Goal: Task Accomplishment & Management: Manage account settings

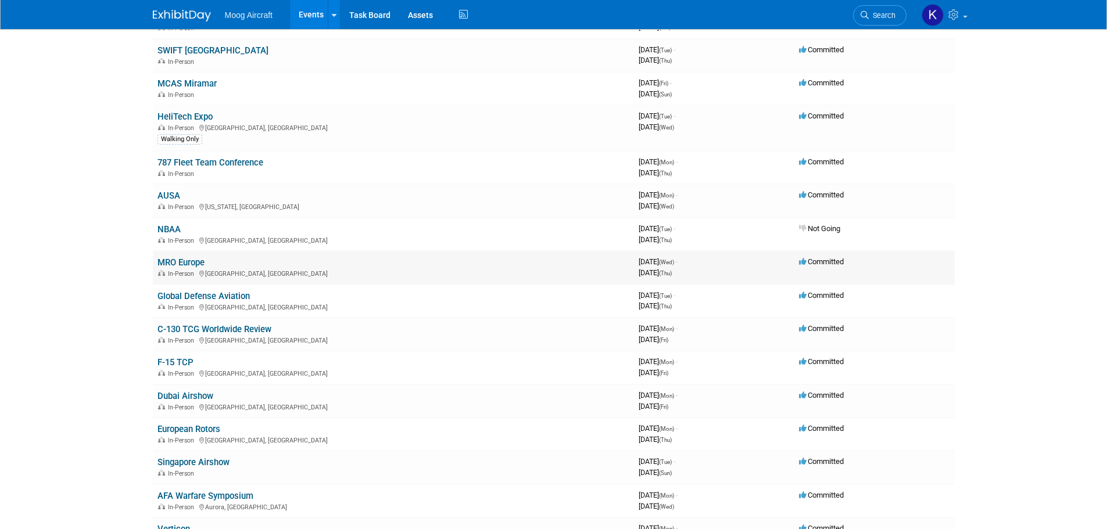
scroll to position [290, 0]
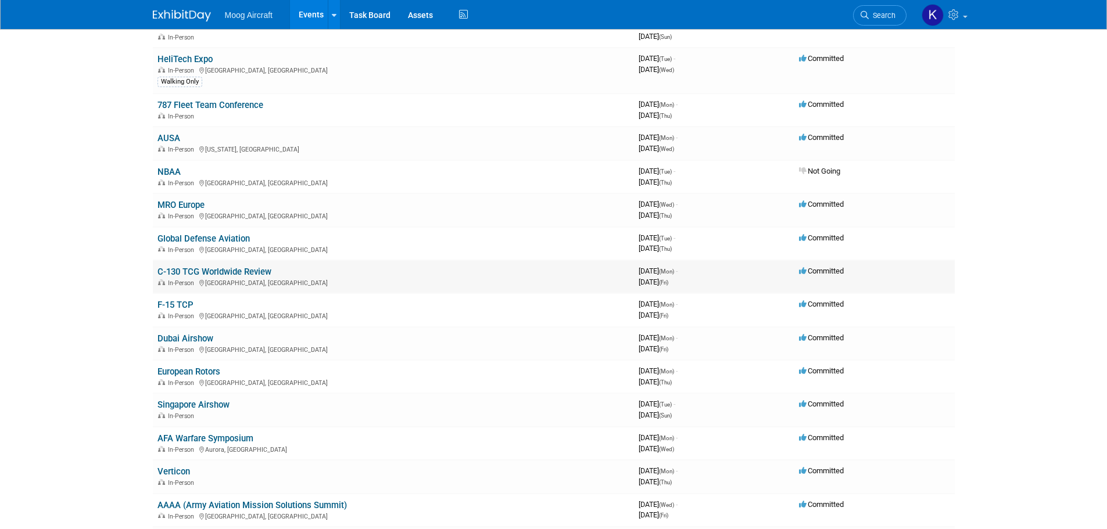
click at [188, 267] on link "C-130 TCG Worldwide Review" at bounding box center [214, 272] width 114 height 10
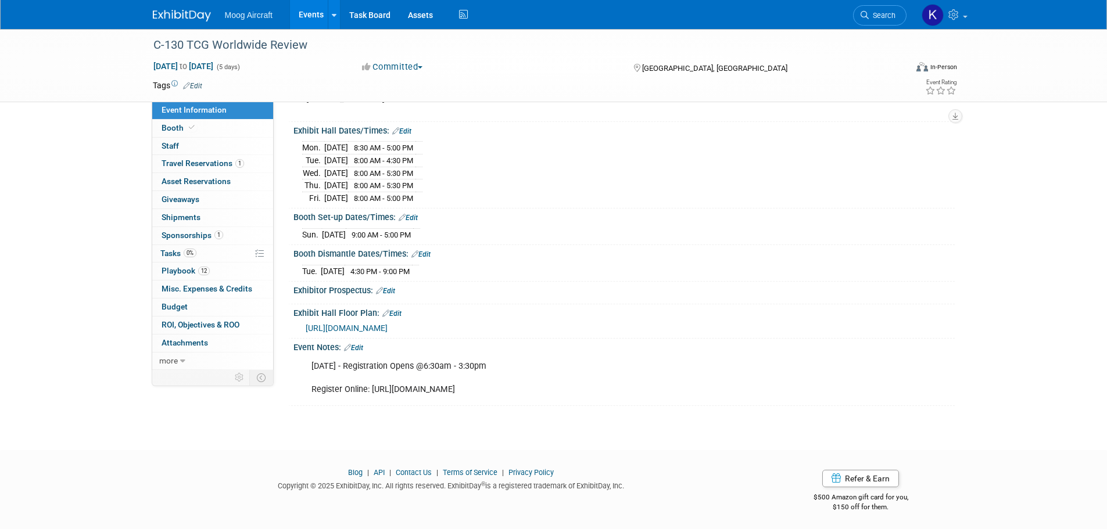
scroll to position [51, 0]
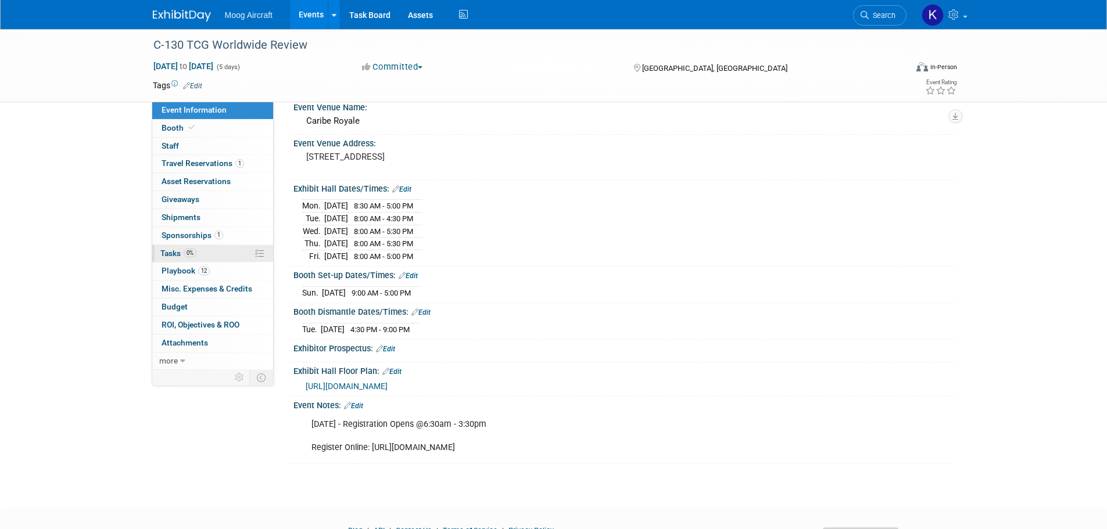
click at [174, 249] on span "Tasks 0%" at bounding box center [178, 253] width 36 height 9
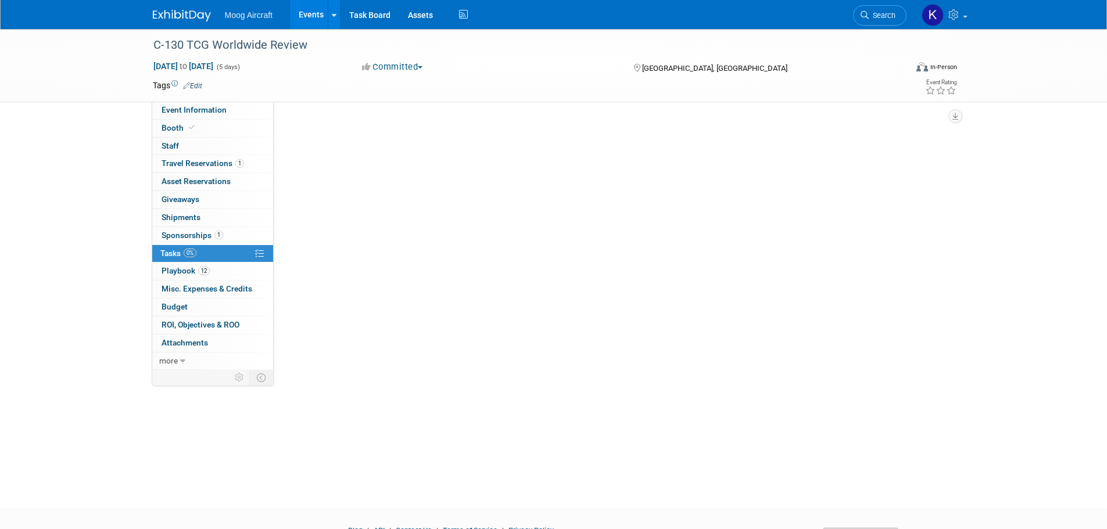
scroll to position [0, 0]
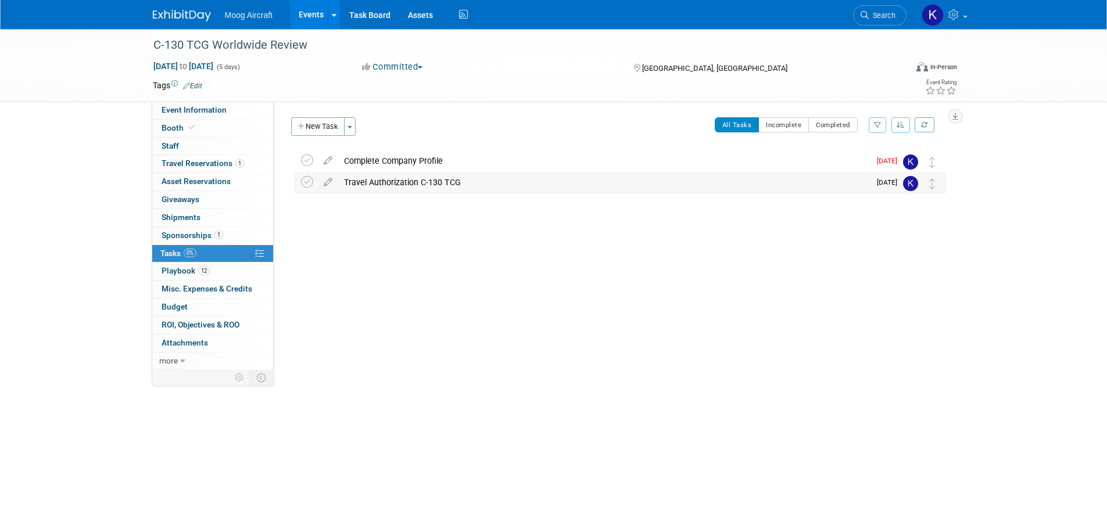
click at [385, 178] on div "Travel Authorization C-130 TCG" at bounding box center [604, 183] width 532 height 20
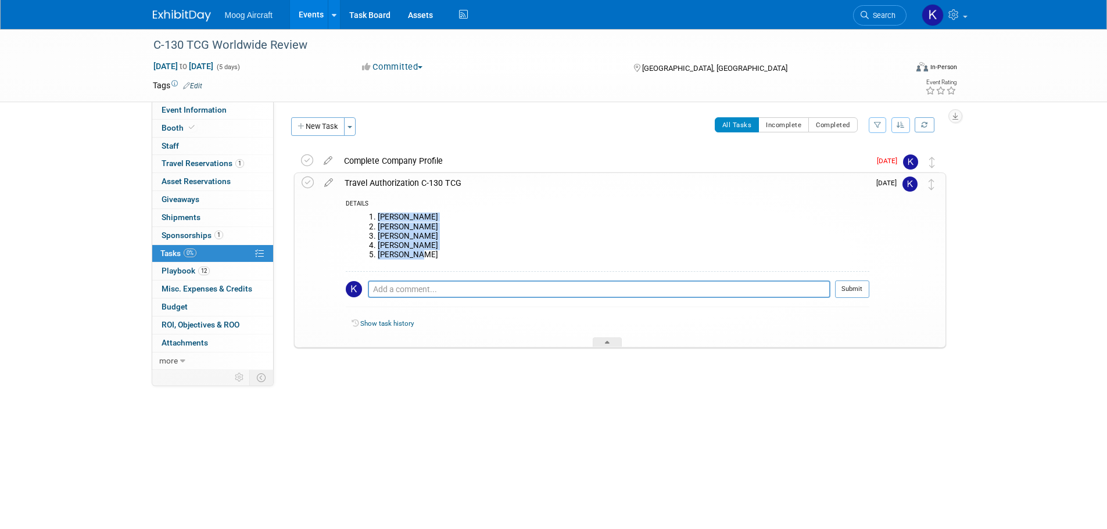
drag, startPoint x: 419, startPoint y: 254, endPoint x: 381, endPoint y: 220, distance: 51.5
click at [381, 220] on ol "Matt McCall Keith Weinsaft Dirk ter Veer Eric North Jason Buck" at bounding box center [611, 236] width 515 height 46
click at [406, 216] on li "Matt McCall" at bounding box center [623, 217] width 491 height 9
click at [412, 228] on li "Keith Weinsaft" at bounding box center [623, 227] width 491 height 9
click at [413, 239] on li "Dirk ter Veer" at bounding box center [623, 236] width 491 height 9
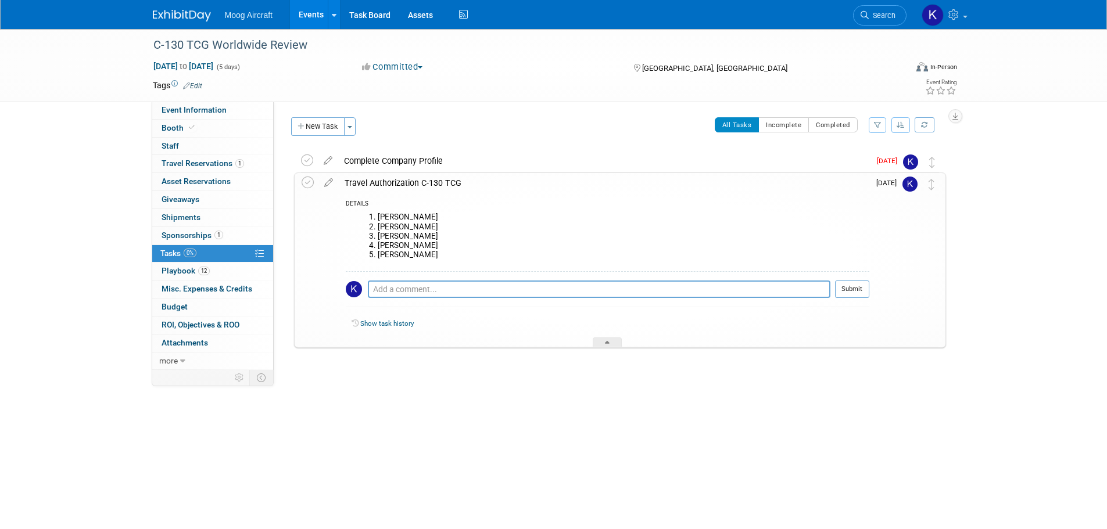
click at [406, 256] on li "Jason Buck" at bounding box center [623, 254] width 491 height 9
click at [331, 182] on icon at bounding box center [328, 180] width 20 height 15
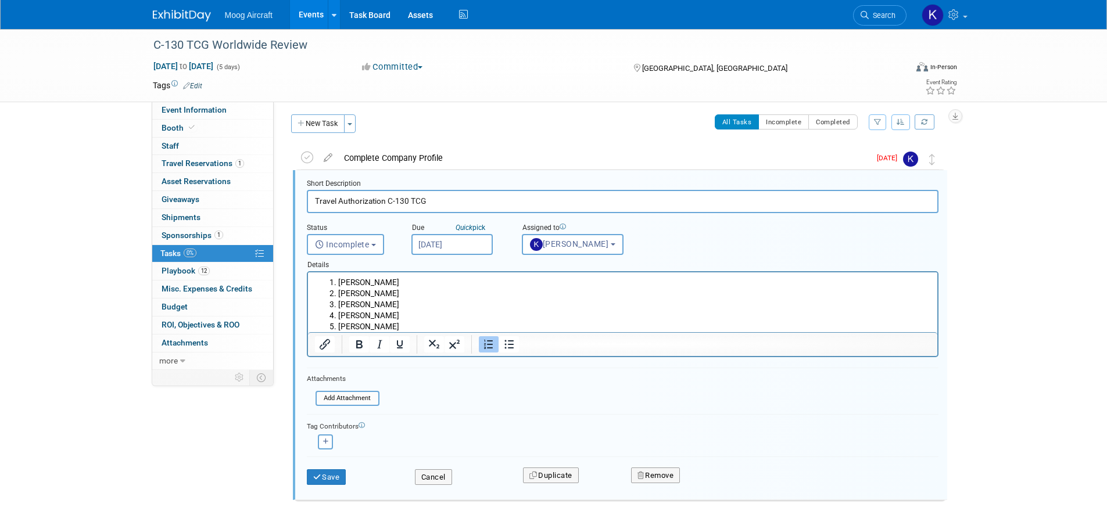
scroll to position [46, 0]
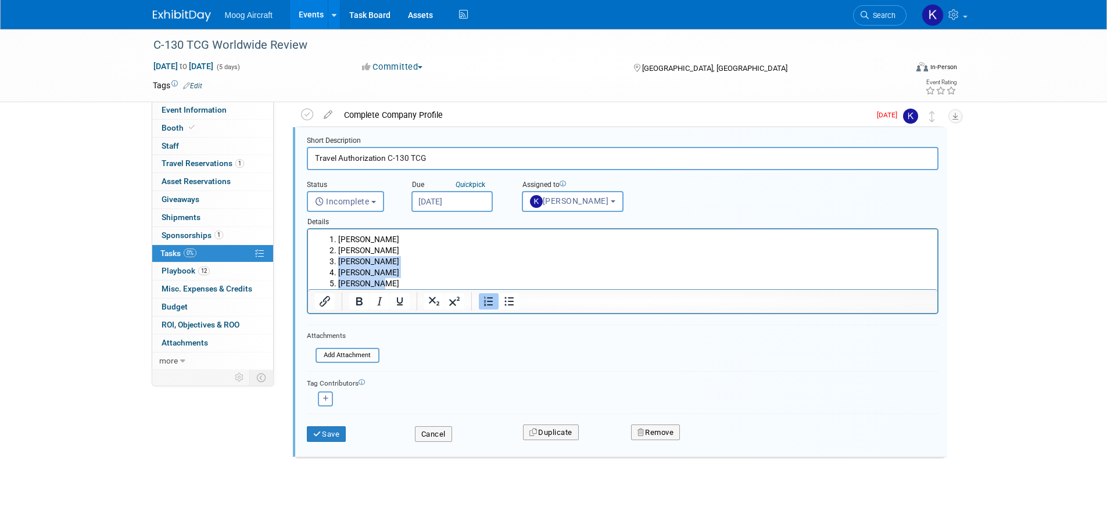
drag, startPoint x: 385, startPoint y: 283, endPoint x: 337, endPoint y: 261, distance: 52.5
click at [337, 261] on ol "Matt McCall Keith Weinsaft Dirk ter Veer Eric North Jason Buck" at bounding box center [622, 261] width 616 height 55
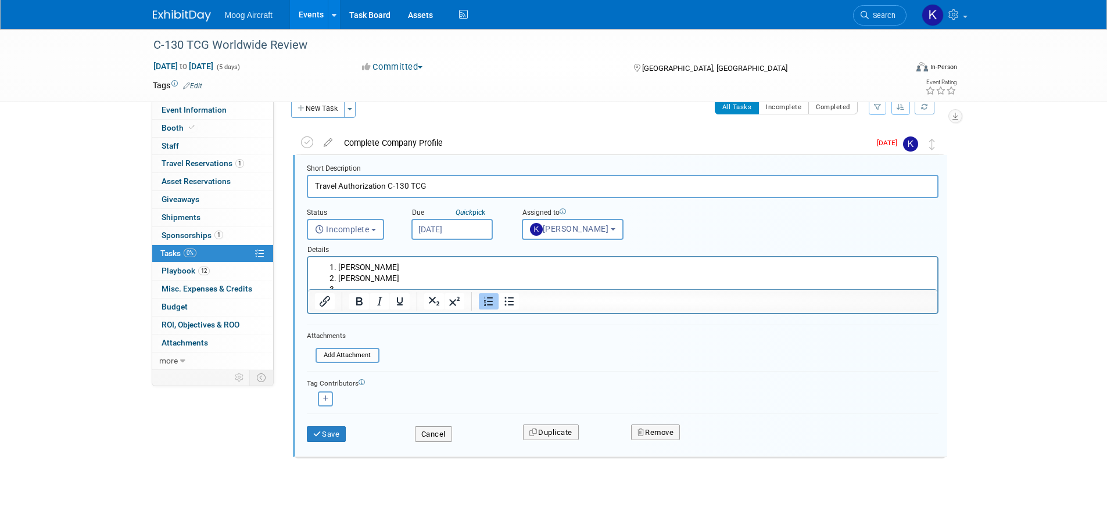
scroll to position [18, 0]
click at [338, 434] on button "Save" at bounding box center [327, 434] width 40 height 16
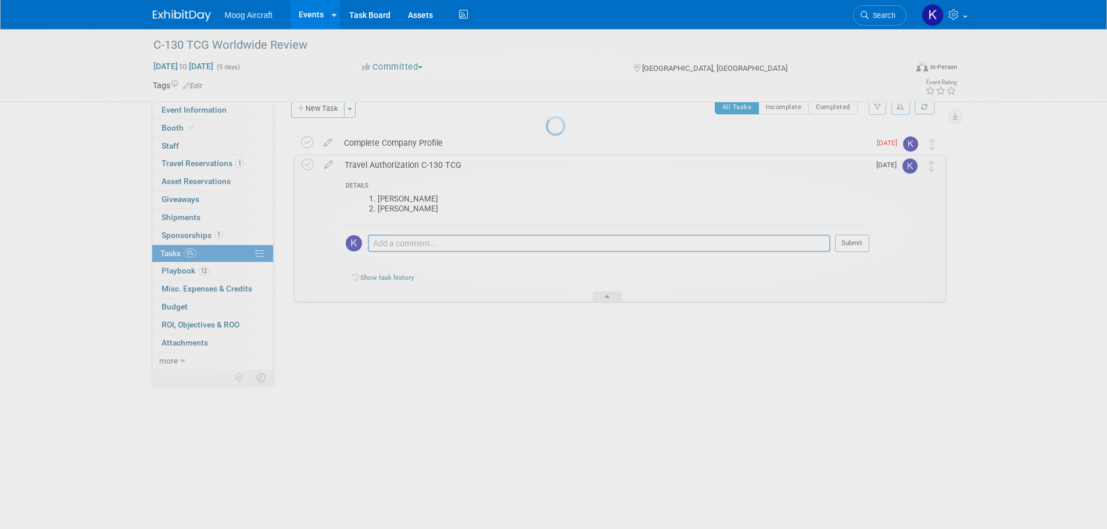
scroll to position [0, 0]
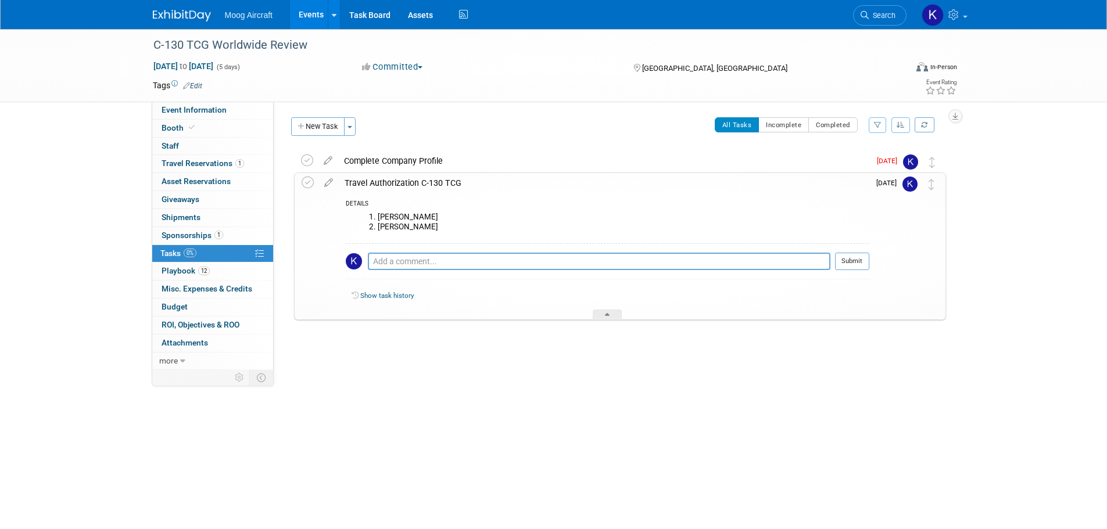
drag, startPoint x: 331, startPoint y: 182, endPoint x: 340, endPoint y: 180, distance: 9.5
click at [331, 181] on icon at bounding box center [328, 180] width 20 height 15
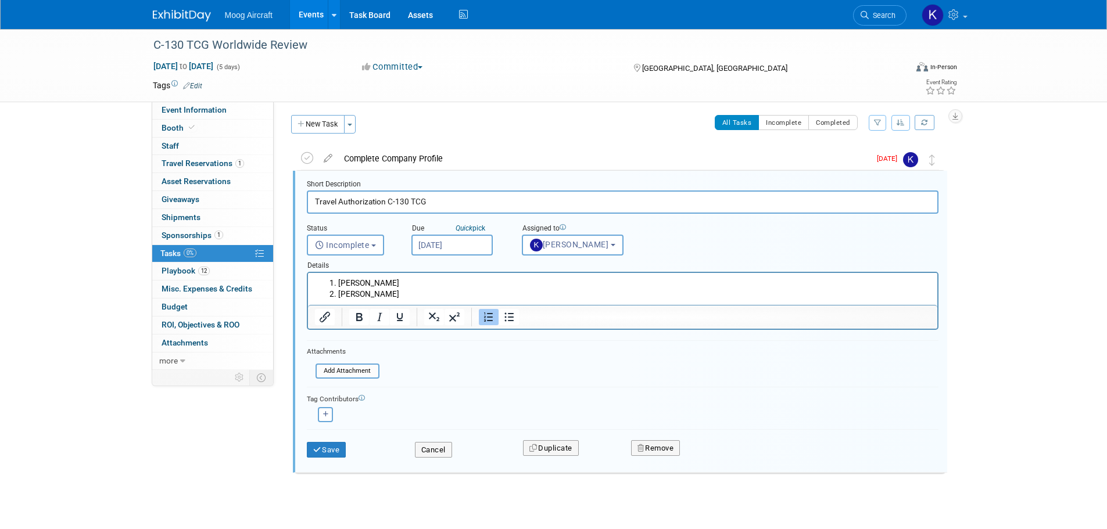
scroll to position [3, 0]
click at [397, 296] on li "Keith Weinsaft" at bounding box center [634, 293] width 593 height 11
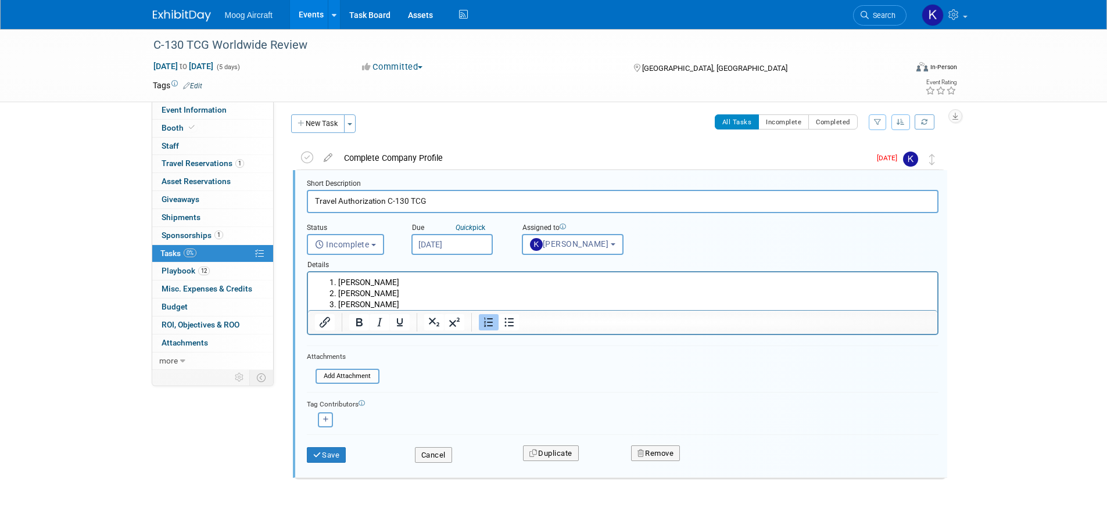
click at [412, 295] on li "Keith Weinsaft" at bounding box center [634, 293] width 593 height 11
click at [385, 305] on p "Nick Bogner" at bounding box center [634, 304] width 593 height 11
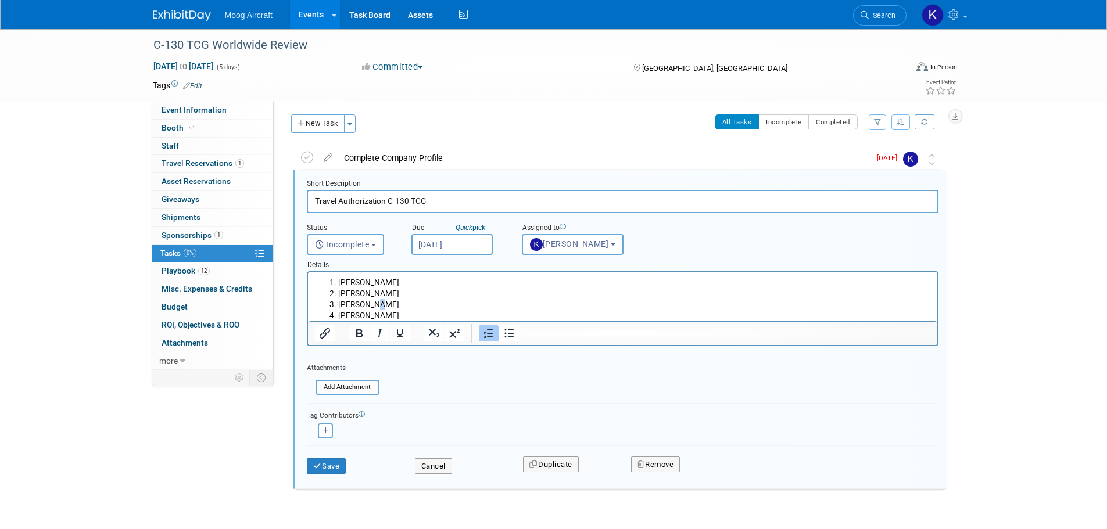
drag, startPoint x: 374, startPoint y: 299, endPoint x: 390, endPoint y: 313, distance: 21.8
click at [375, 302] on p "Nick Bogner" at bounding box center [634, 304] width 593 height 11
drag, startPoint x: 398, startPoint y: 313, endPoint x: 372, endPoint y: 314, distance: 26.2
click at [372, 314] on li "Sharmilla Duraji" at bounding box center [634, 315] width 593 height 11
drag, startPoint x: 371, startPoint y: 314, endPoint x: 339, endPoint y: 314, distance: 32.0
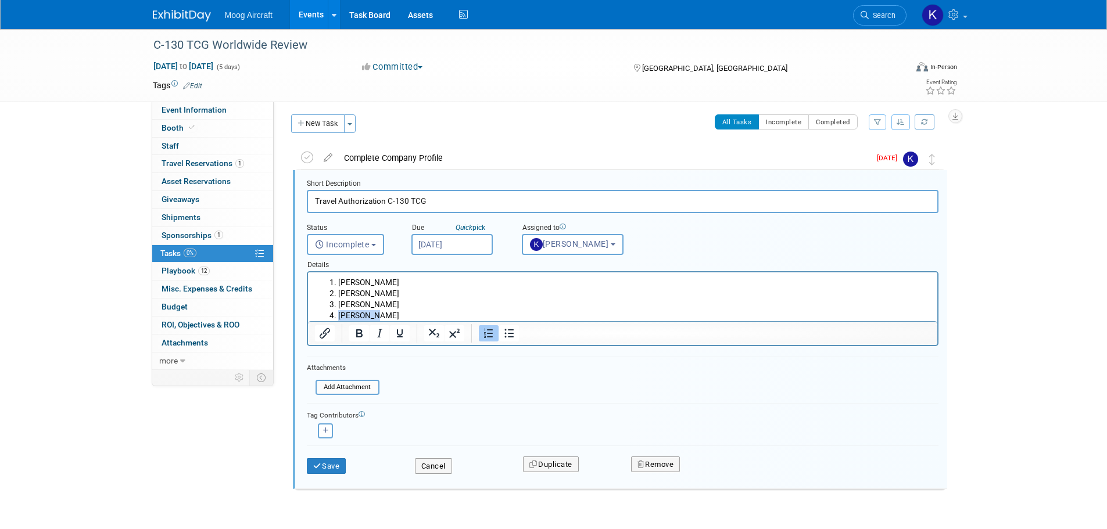
click at [339, 314] on li "Sharmilla Durairaj" at bounding box center [634, 315] width 593 height 11
click at [415, 311] on li "Sharmila Durairaj" at bounding box center [634, 315] width 593 height 11
click at [328, 466] on button "Save" at bounding box center [327, 466] width 40 height 16
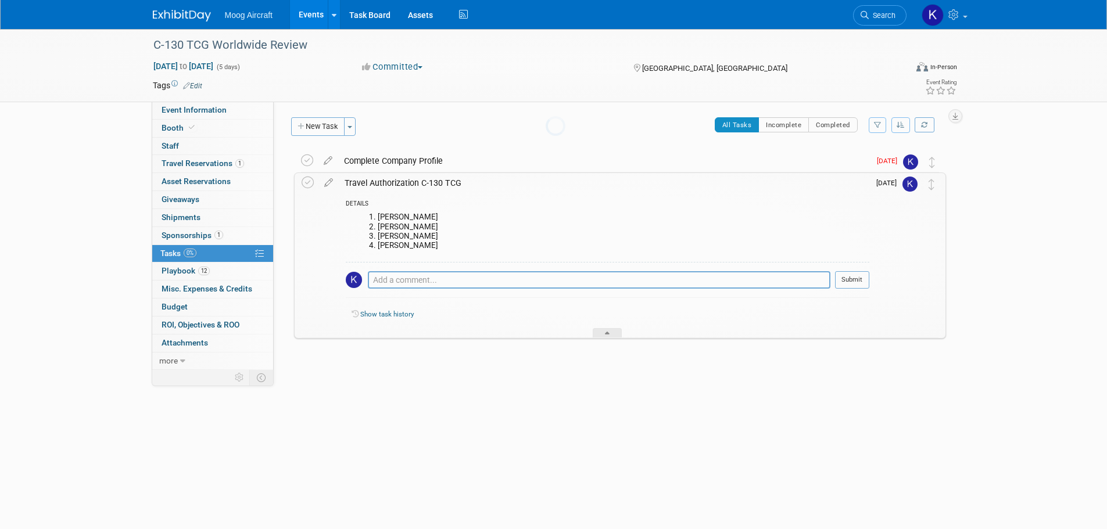
scroll to position [0, 0]
drag, startPoint x: 440, startPoint y: 243, endPoint x: 379, endPoint y: 219, distance: 65.7
click at [379, 219] on ol "Matt McCall Keith Weinsaft Nick Bogner Sharmila Durairaj" at bounding box center [611, 231] width 515 height 37
copy ol "Matt McCall Keith Weinsaft Nick Bogner Sharmila Durairaj"
click at [335, 124] on button "New Task" at bounding box center [317, 126] width 53 height 19
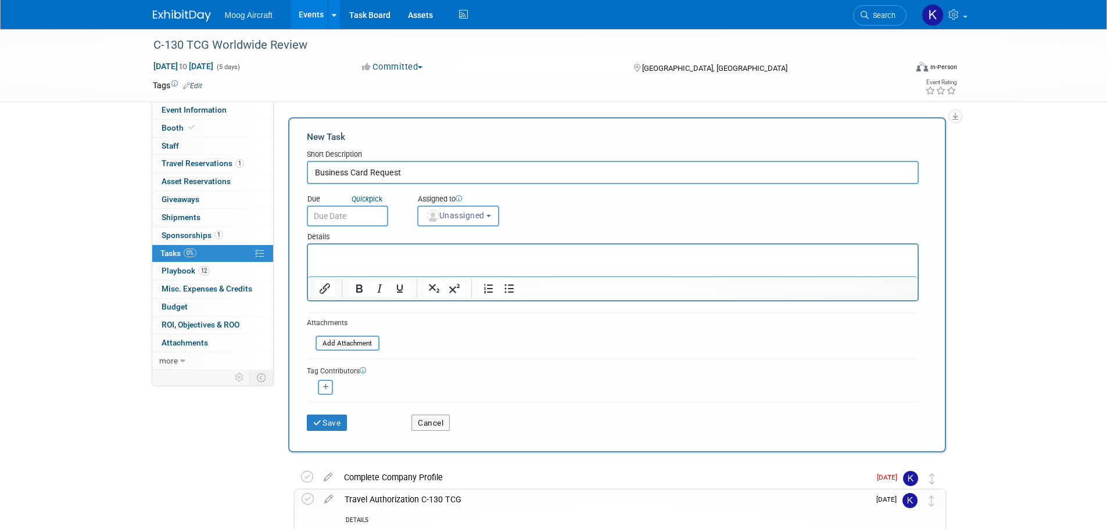
type input "Business Card Request"
click at [444, 257] on p "Rich Text Area. Press ALT-0 for help." at bounding box center [612, 255] width 596 height 12
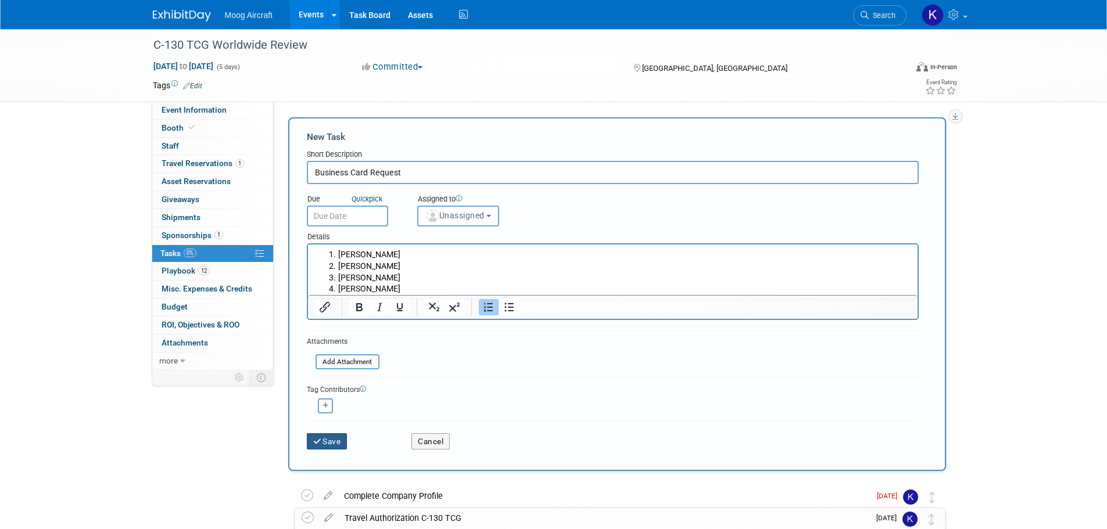
click at [336, 439] on button "Save" at bounding box center [327, 441] width 41 height 16
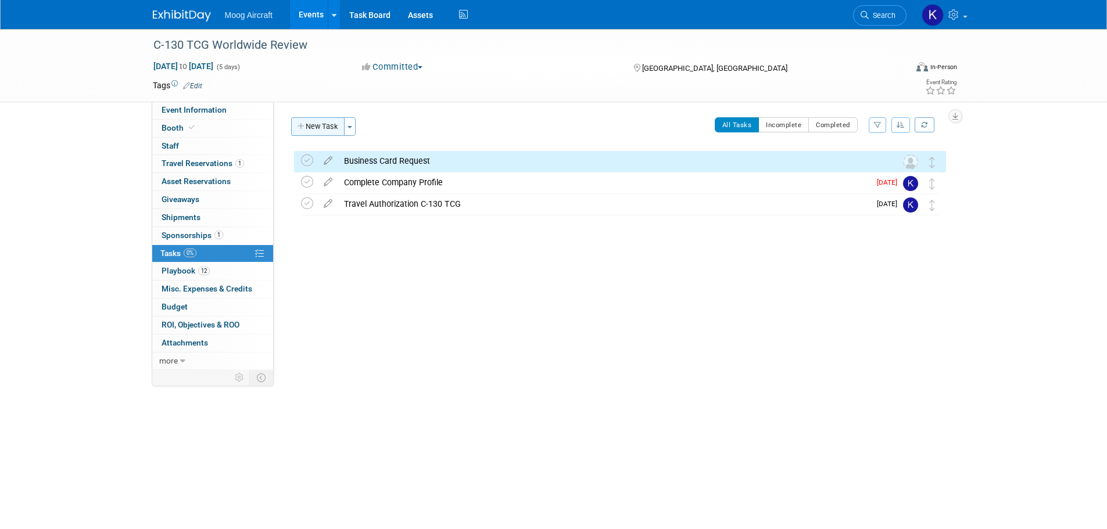
click at [329, 126] on button "New Task" at bounding box center [317, 126] width 53 height 19
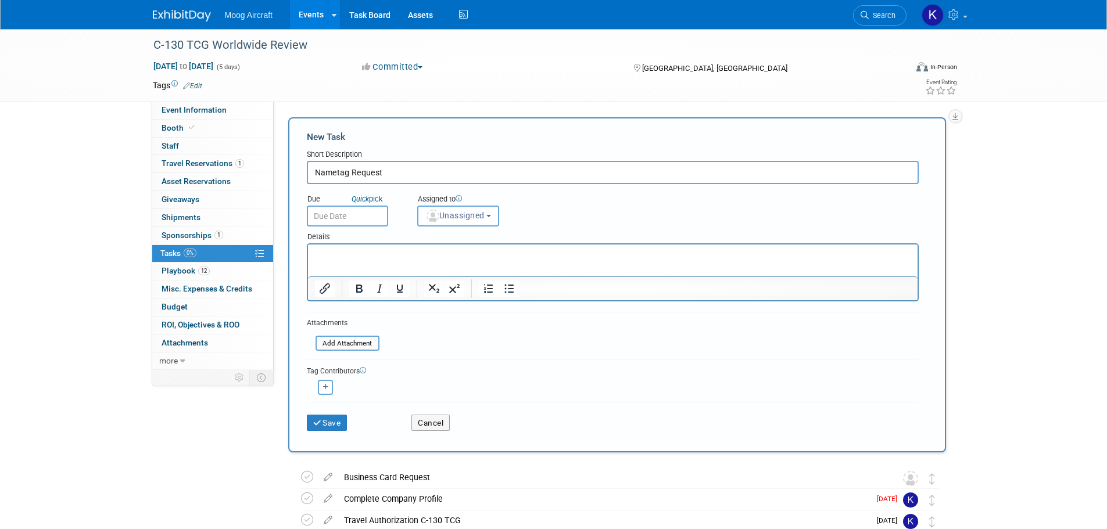
type input "Nametag Request"
click at [364, 249] on p "Rich Text Area. Press ALT-0 for help." at bounding box center [612, 255] width 596 height 12
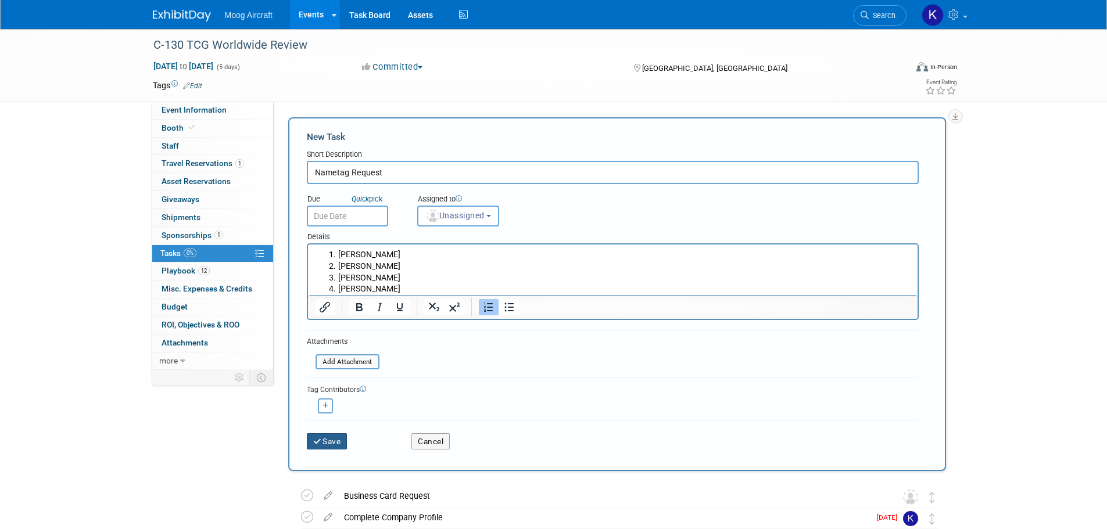
click at [333, 446] on button "Save" at bounding box center [327, 441] width 41 height 16
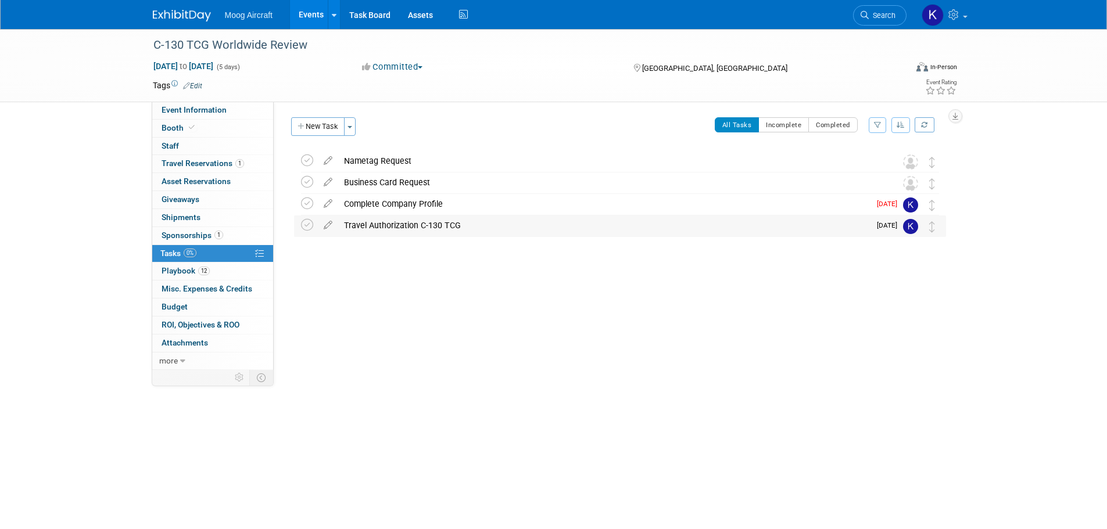
drag, startPoint x: 475, startPoint y: 252, endPoint x: 427, endPoint y: 223, distance: 56.6
click at [475, 252] on div at bounding box center [617, 248] width 658 height 23
click at [310, 162] on icon at bounding box center [307, 161] width 12 height 12
click at [304, 228] on icon at bounding box center [307, 225] width 12 height 12
drag, startPoint x: 348, startPoint y: 229, endPoint x: 368, endPoint y: 227, distance: 20.4
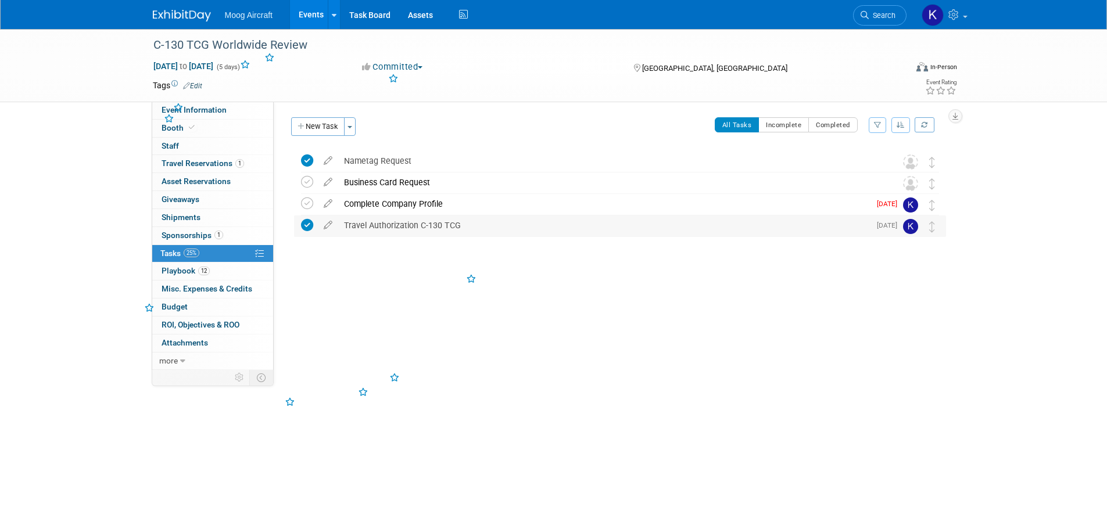
click at [349, 229] on div "Travel Authorization C-130 TCG" at bounding box center [604, 226] width 532 height 20
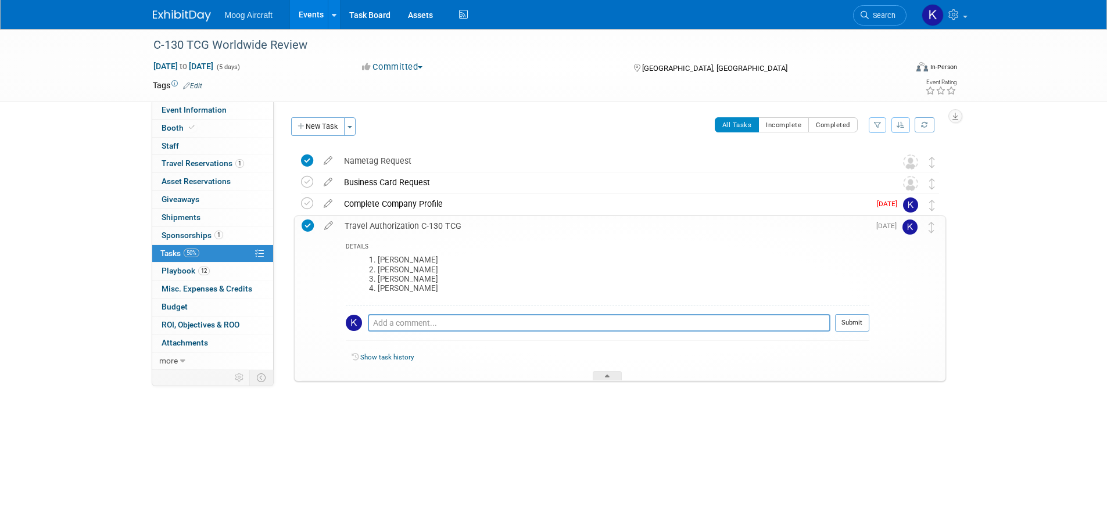
click at [374, 226] on div "Travel Authorization C-130 TCG" at bounding box center [604, 226] width 530 height 20
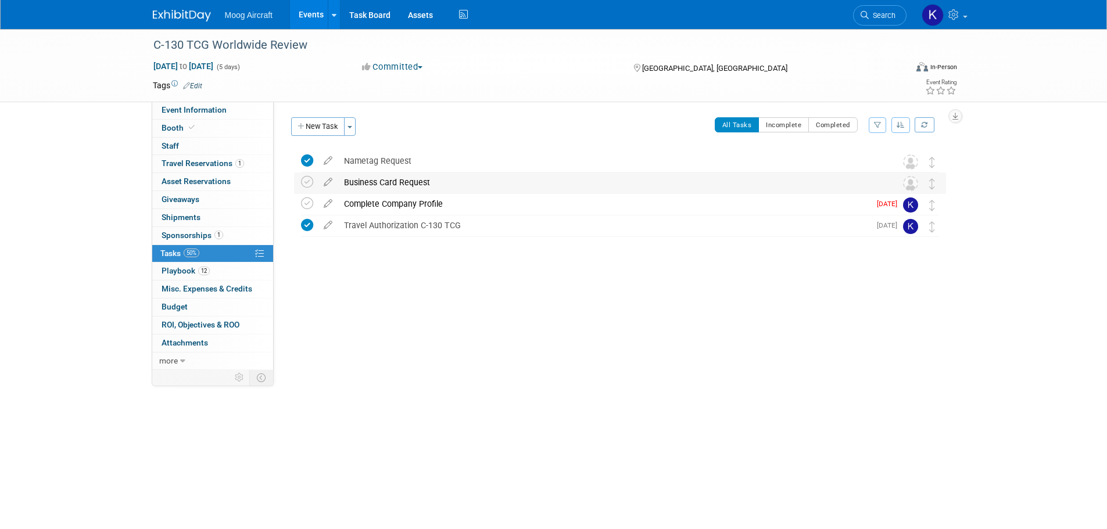
click at [375, 183] on div "Business Card Request" at bounding box center [608, 183] width 541 height 20
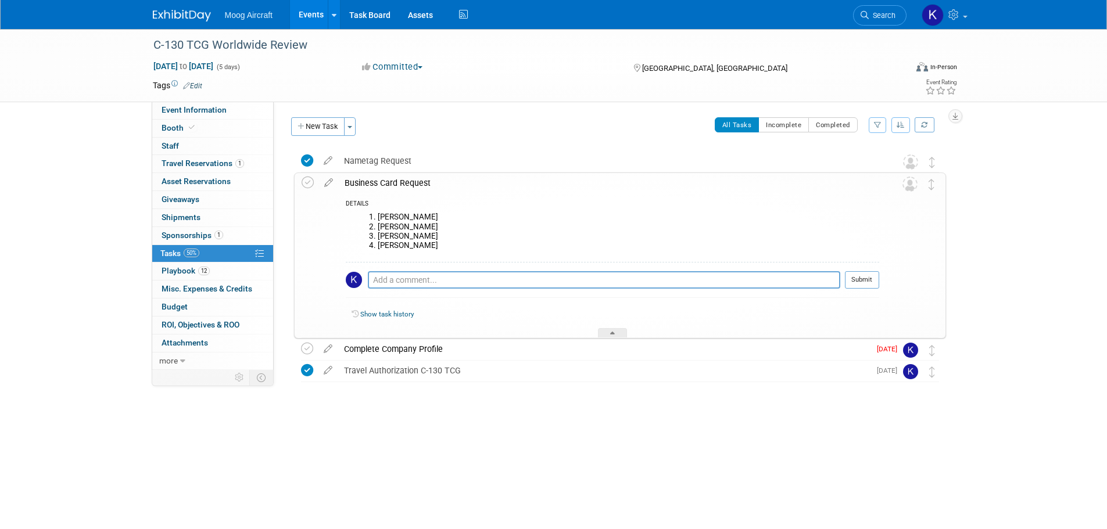
click at [375, 183] on div "Business Card Request" at bounding box center [609, 183] width 540 height 20
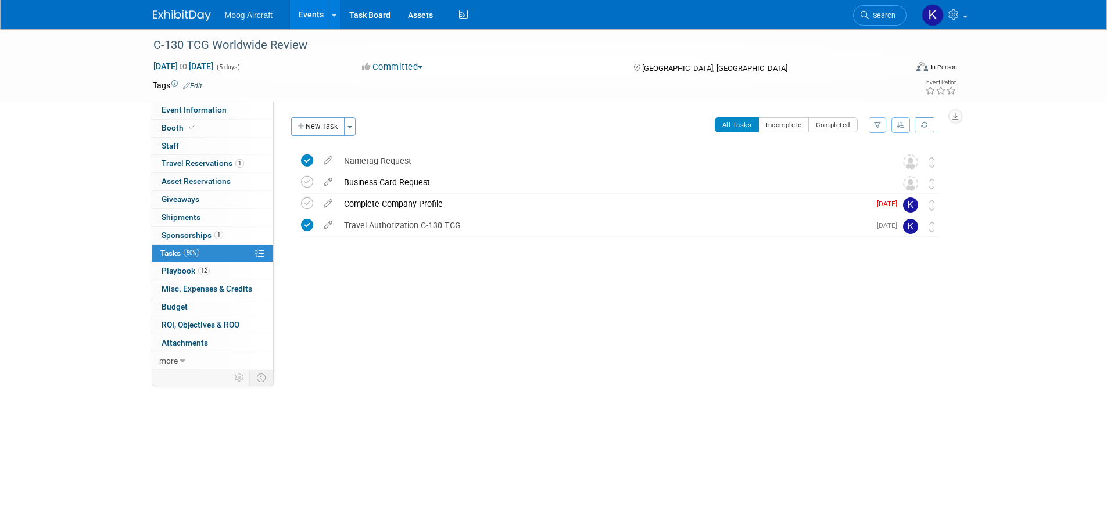
click at [393, 302] on div "Event Website: Edit https://c130tcg.com/wwr/2025/ Event Venue Name: Caribe Roya…" at bounding box center [614, 236] width 681 height 268
drag, startPoint x: 406, startPoint y: 288, endPoint x: 379, endPoint y: 190, distance: 101.9
click at [406, 288] on div "Event Website: Edit https://c130tcg.com/wwr/2025/ Event Venue Name: Caribe Roya…" at bounding box center [614, 236] width 681 height 268
click at [412, 282] on div "C-130 TCG Worldwide Review Orlando, FL Oct 27, 2025 to Oct 31, 2025 (Going) Nam…" at bounding box center [617, 216] width 658 height 133
click at [436, 217] on div "Travel Authorization C-130 TCG" at bounding box center [604, 226] width 532 height 20
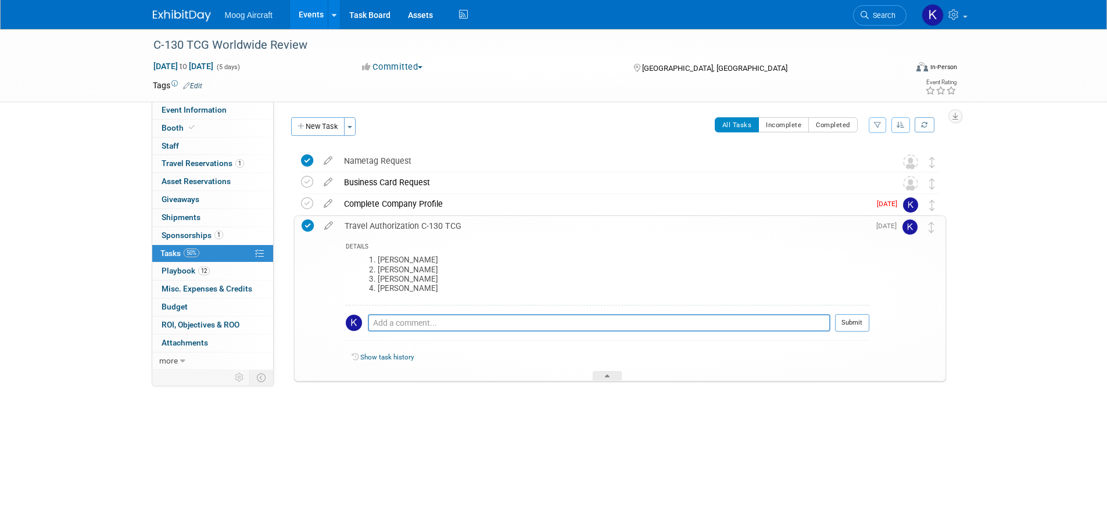
drag, startPoint x: 440, startPoint y: 288, endPoint x: 379, endPoint y: 260, distance: 67.8
click at [378, 260] on ol "Matt McCall Keith Weinsaft Nick Bogner Sharmila Durairaj" at bounding box center [611, 274] width 515 height 37
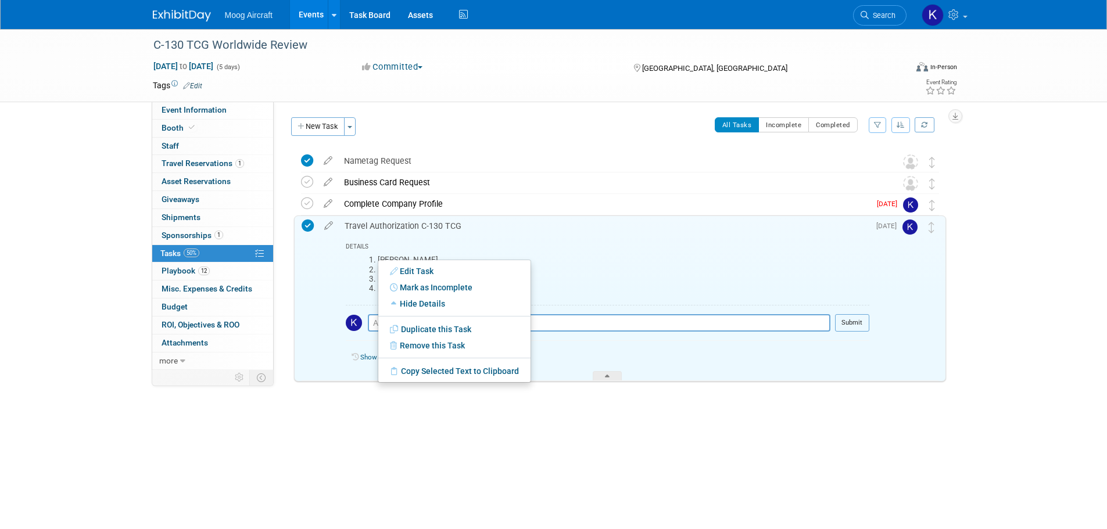
click at [569, 249] on div "DETAILS" at bounding box center [607, 248] width 523 height 10
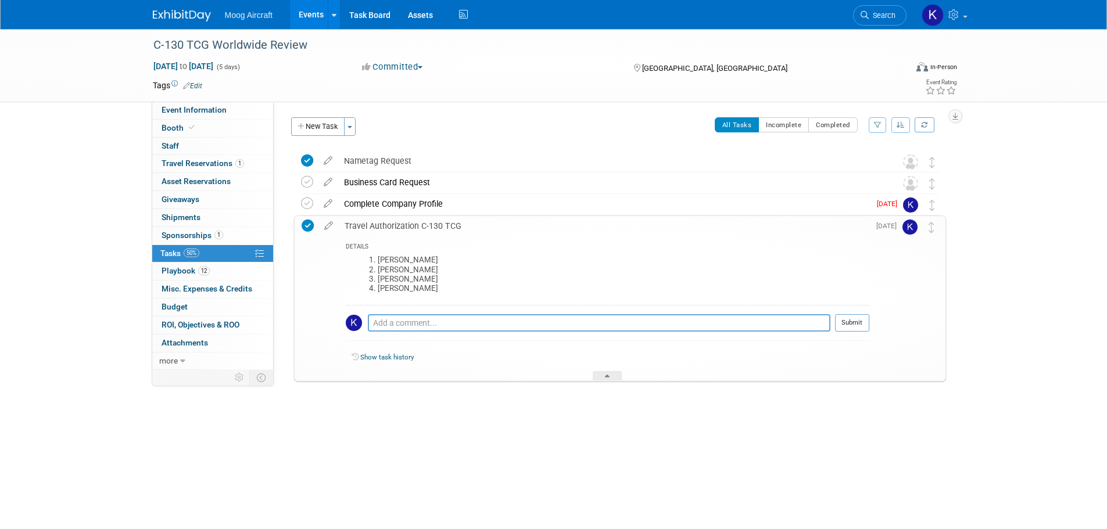
click at [171, 18] on img at bounding box center [182, 16] width 58 height 12
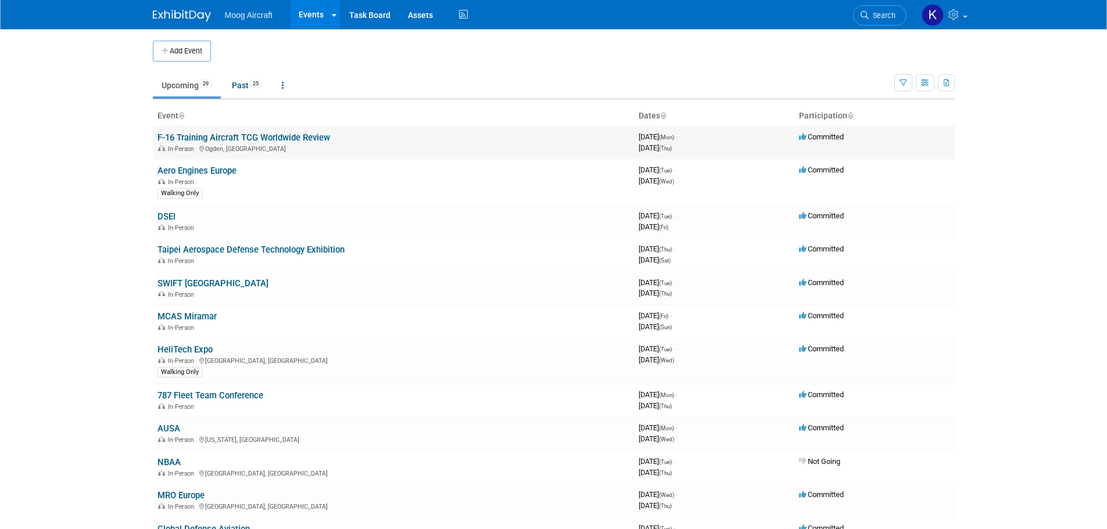
click at [177, 142] on link "F-16 Training Aircraft TCG Worldwide Review" at bounding box center [243, 137] width 173 height 10
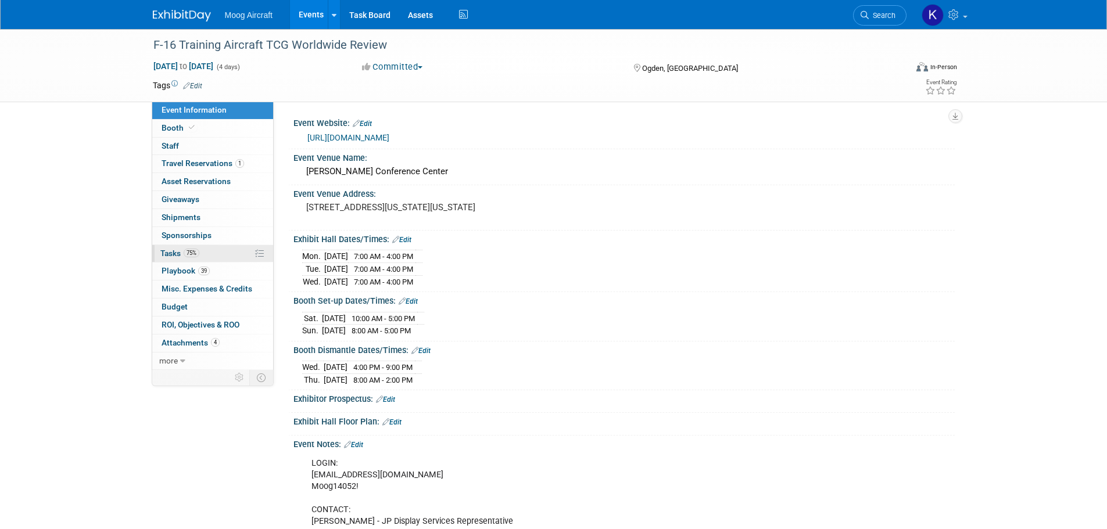
click at [167, 259] on link "75% Tasks 75%" at bounding box center [212, 253] width 121 height 17
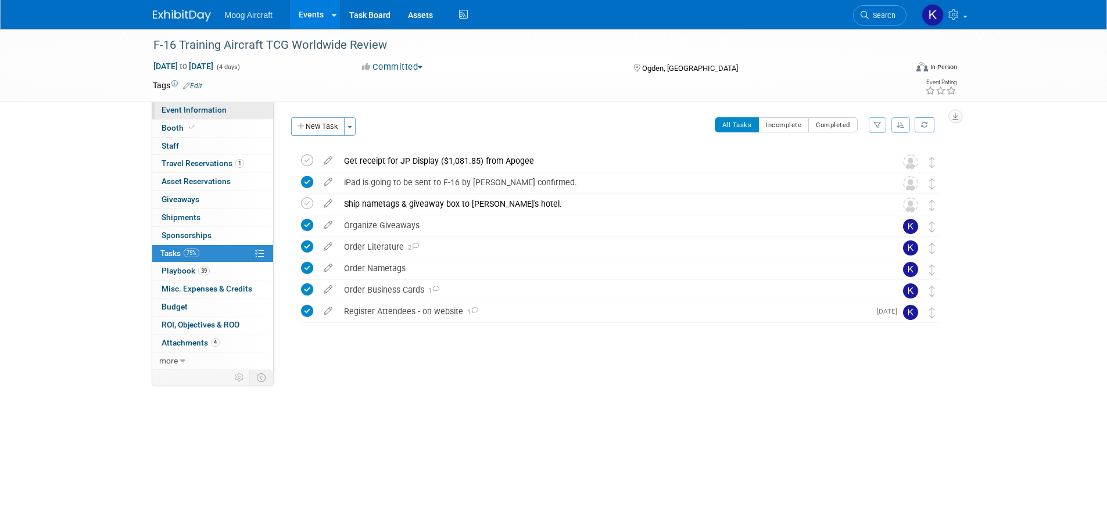
click at [186, 110] on span "Event Information" at bounding box center [194, 109] width 65 height 9
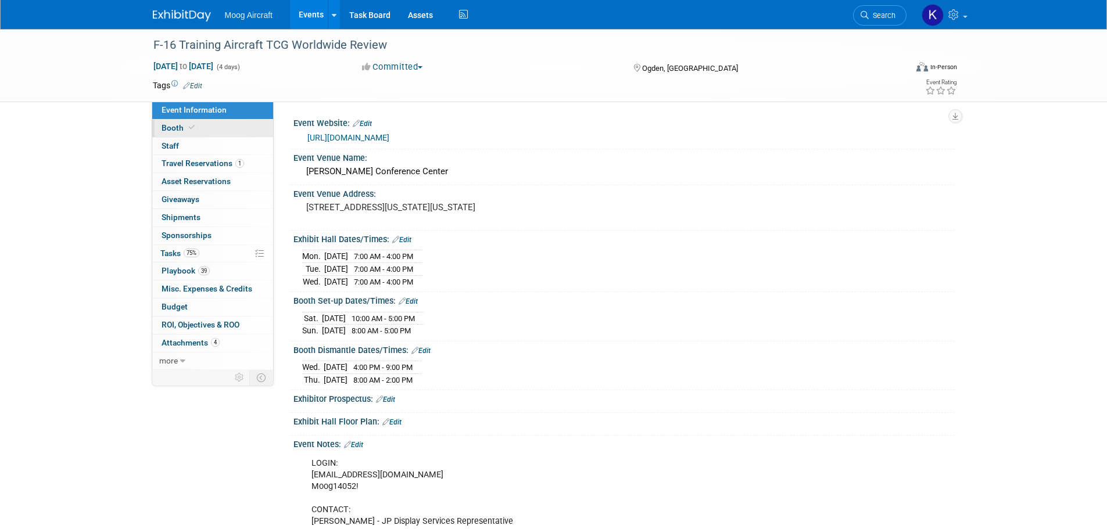
click at [186, 128] on span at bounding box center [191, 127] width 10 height 9
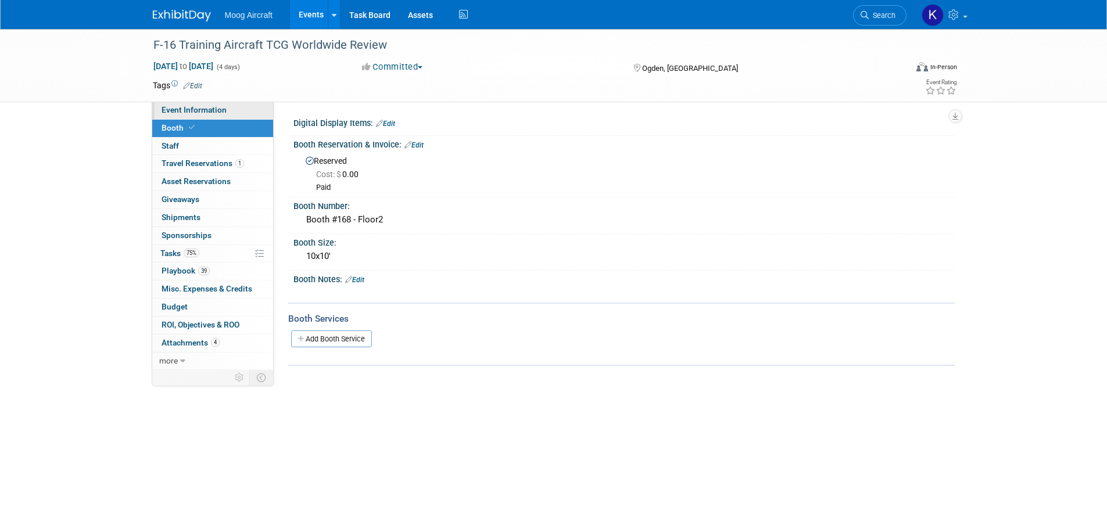
click at [237, 107] on link "Event Information" at bounding box center [212, 110] width 121 height 17
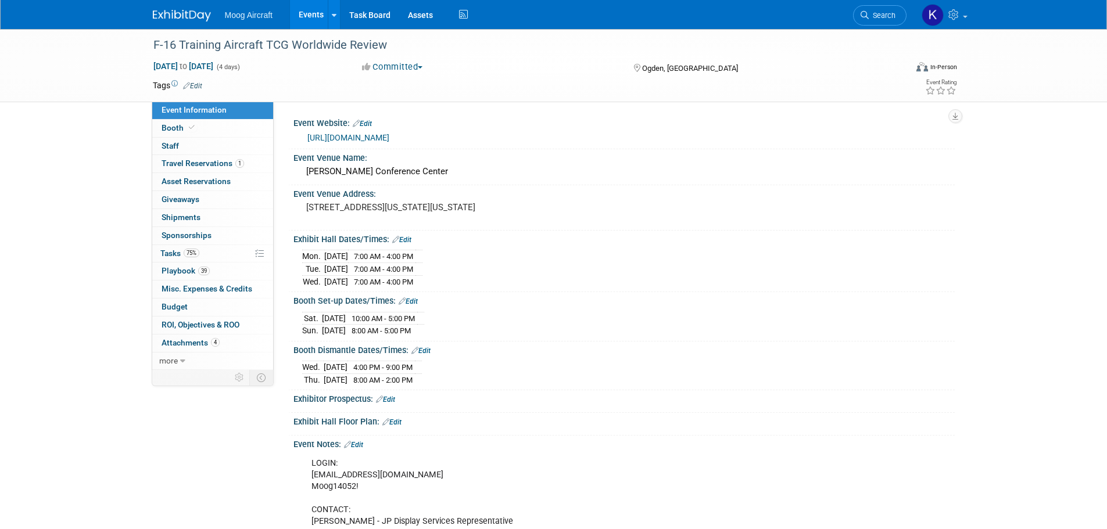
click at [387, 134] on link "https://www.worldwidereview.org/dashboard" at bounding box center [348, 137] width 82 height 9
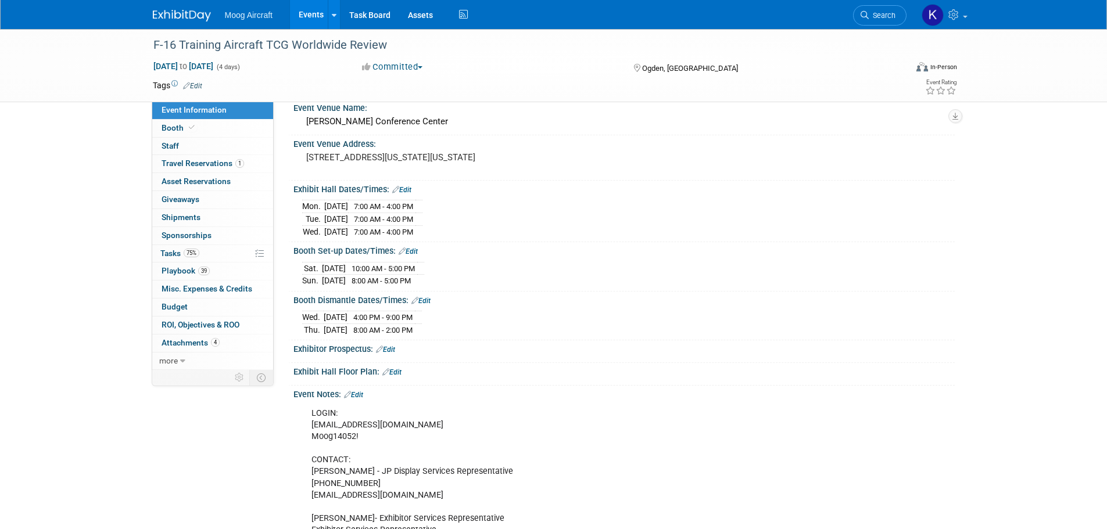
scroll to position [116, 0]
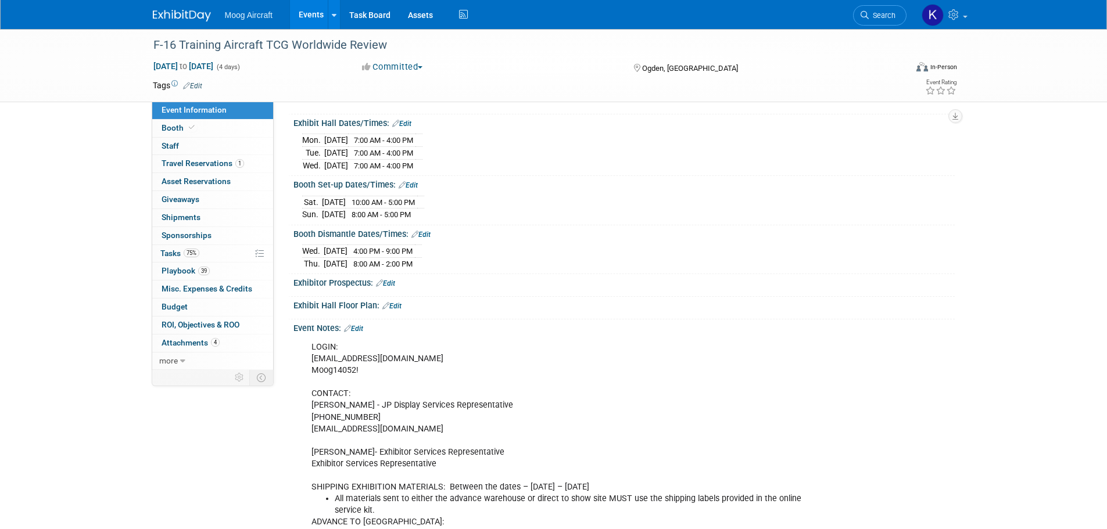
click at [393, 303] on link "Edit" at bounding box center [391, 306] width 19 height 8
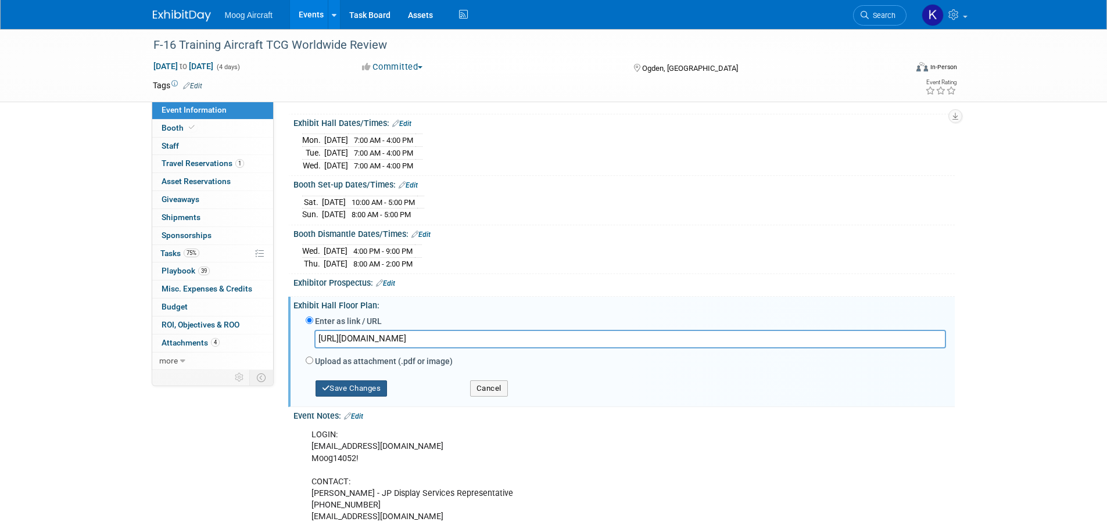
type input "https://www.worldwidereview.org/booth/booth-select"
click at [363, 385] on button "Save Changes" at bounding box center [351, 389] width 72 height 16
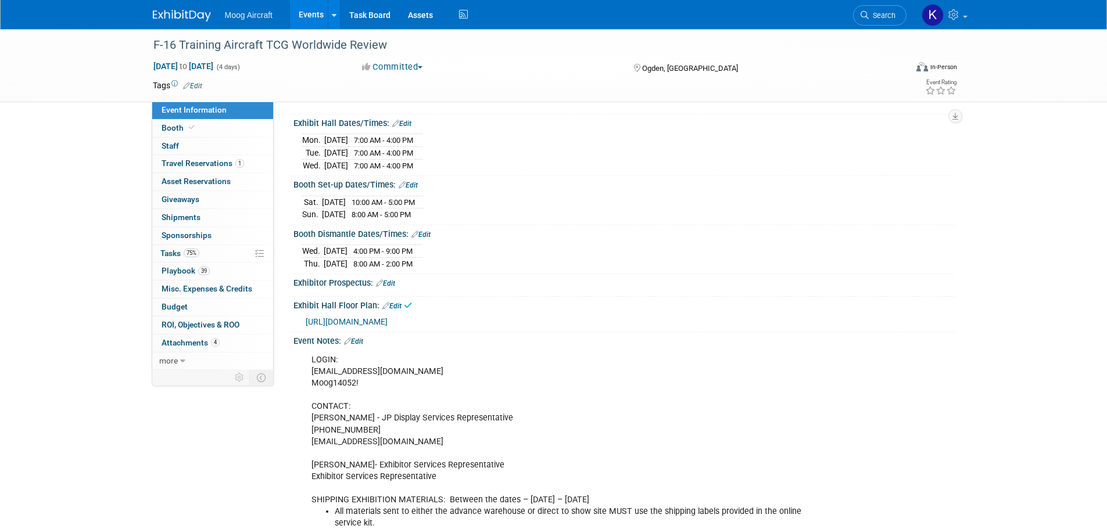
click at [194, 2] on div at bounding box center [189, 10] width 72 height 21
click at [192, 5] on link at bounding box center [189, 9] width 72 height 9
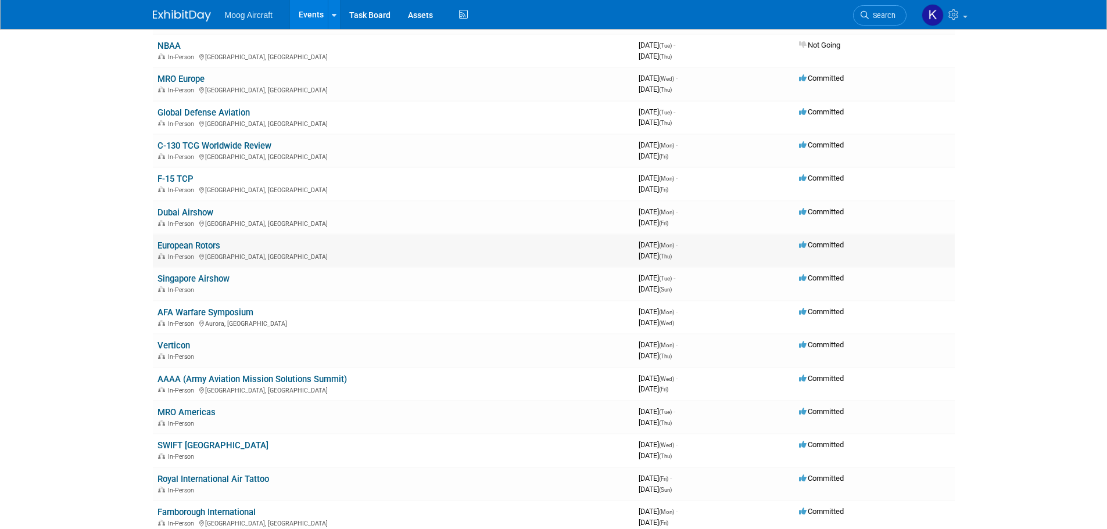
scroll to position [349, 0]
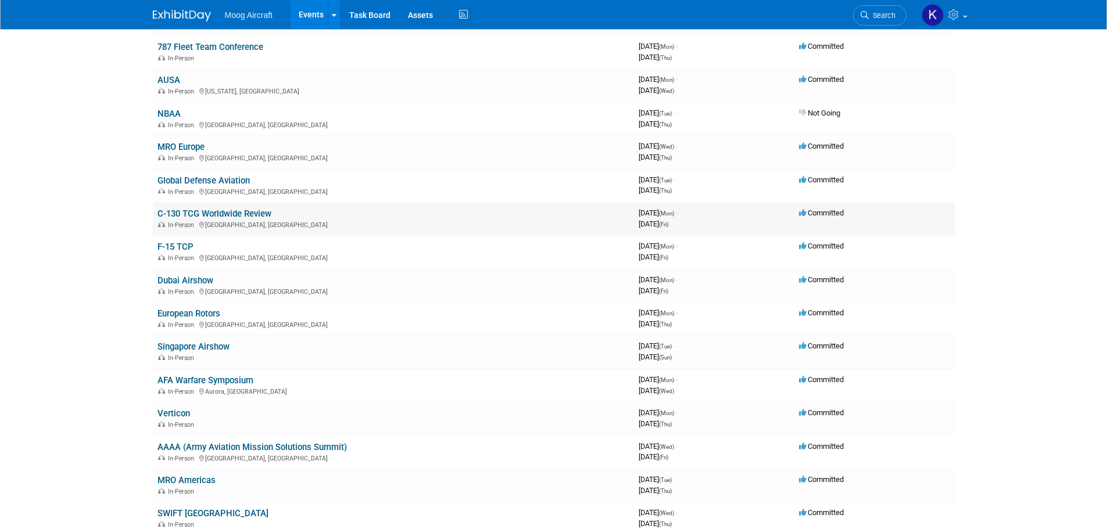
click at [190, 211] on link "C-130 TCG Worldwide Review" at bounding box center [214, 214] width 114 height 10
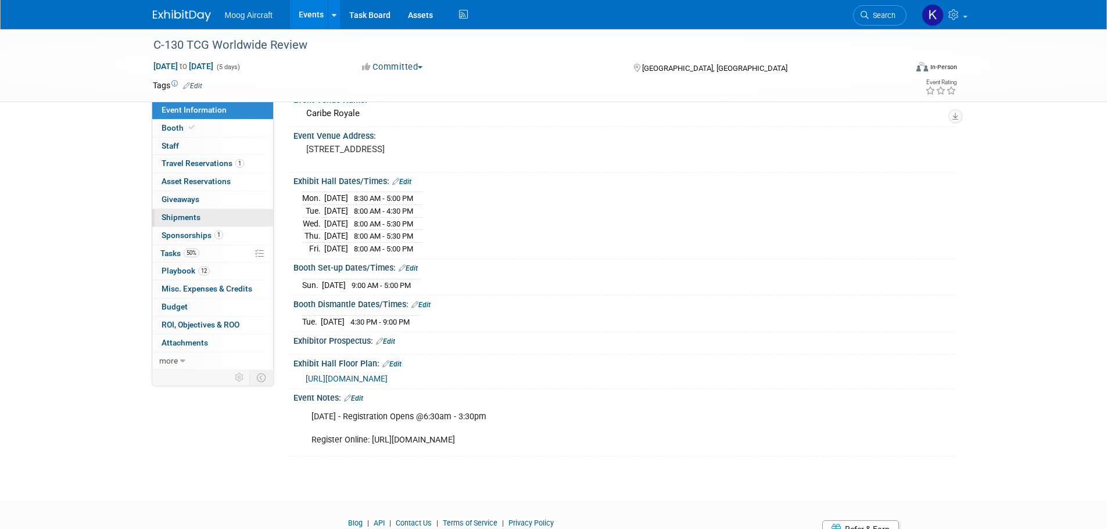
scroll to position [109, 0]
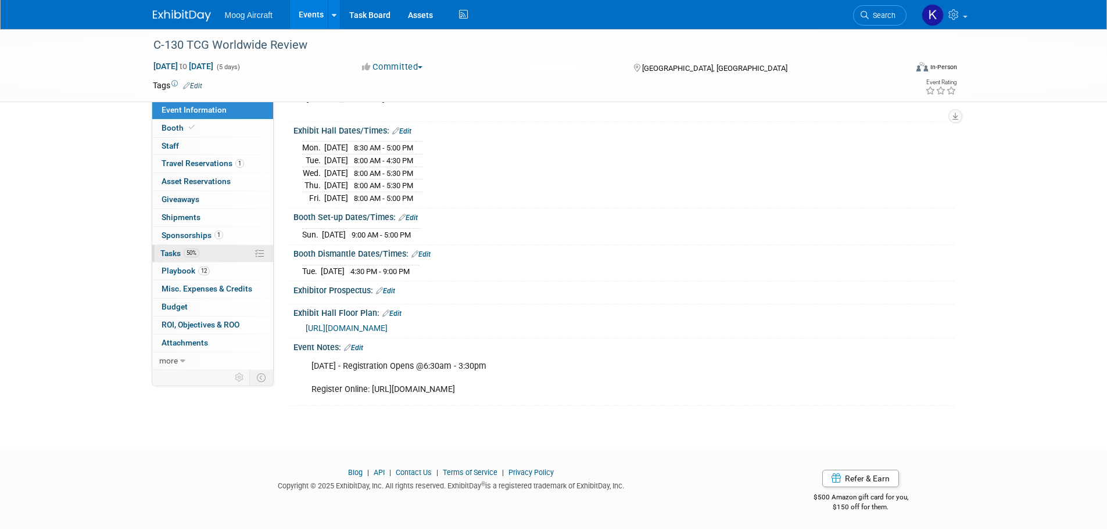
click at [180, 253] on span "Tasks 50%" at bounding box center [179, 253] width 39 height 9
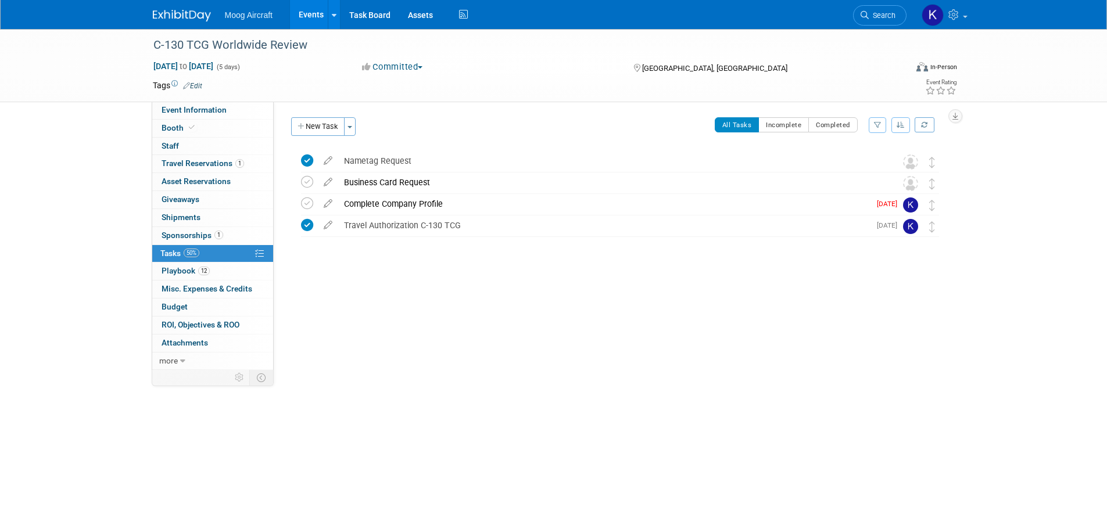
click at [406, 295] on div "Event Website: Edit [URL][DOMAIN_NAME] Event Venue Name: Caribe Royale Event Ve…" at bounding box center [614, 236] width 681 height 268
click at [379, 226] on div "Travel Authorization C-130 TCG" at bounding box center [604, 226] width 532 height 20
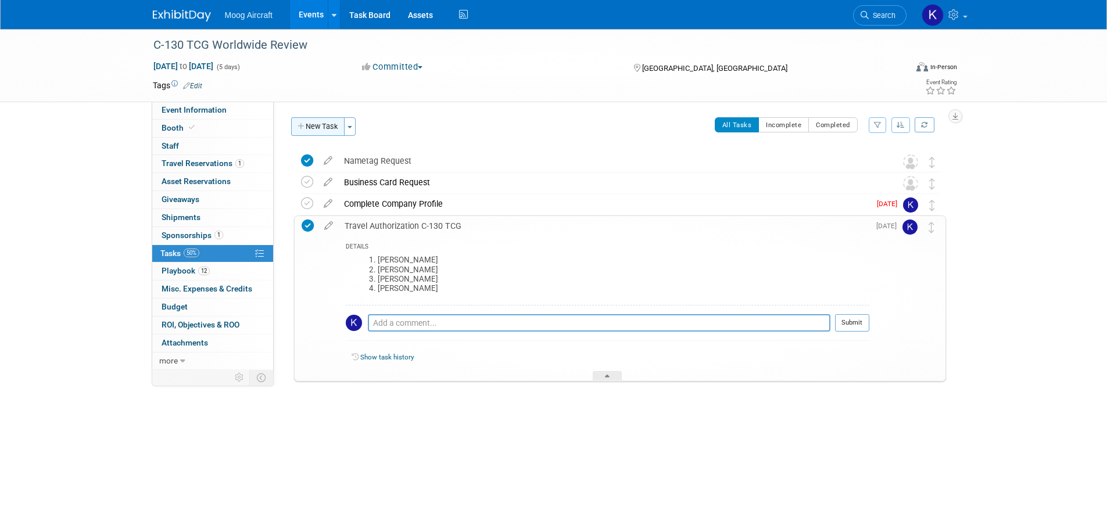
click at [317, 125] on button "New Task" at bounding box center [317, 126] width 53 height 19
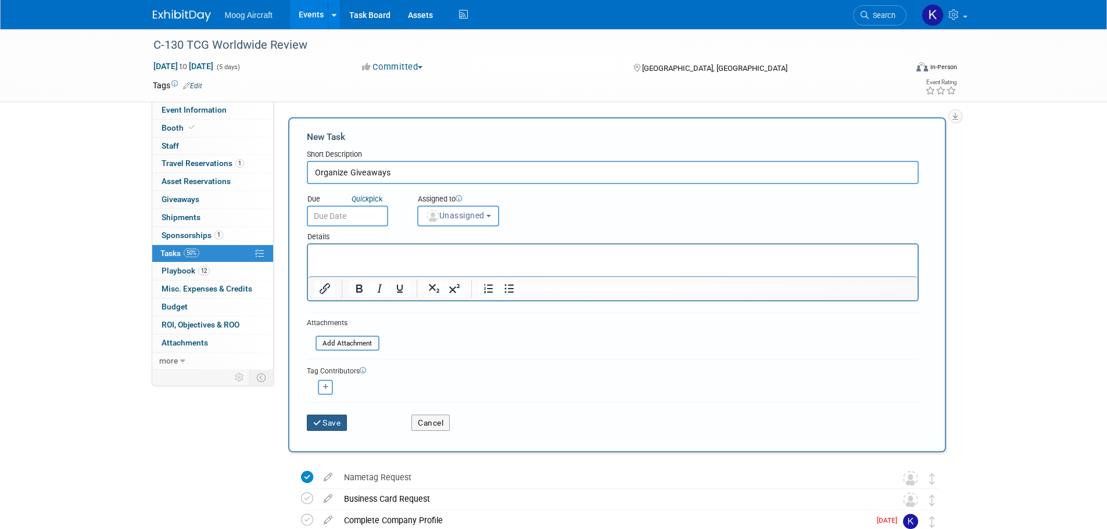
type input "Organize Giveaways"
click at [333, 425] on button "Save" at bounding box center [327, 423] width 41 height 16
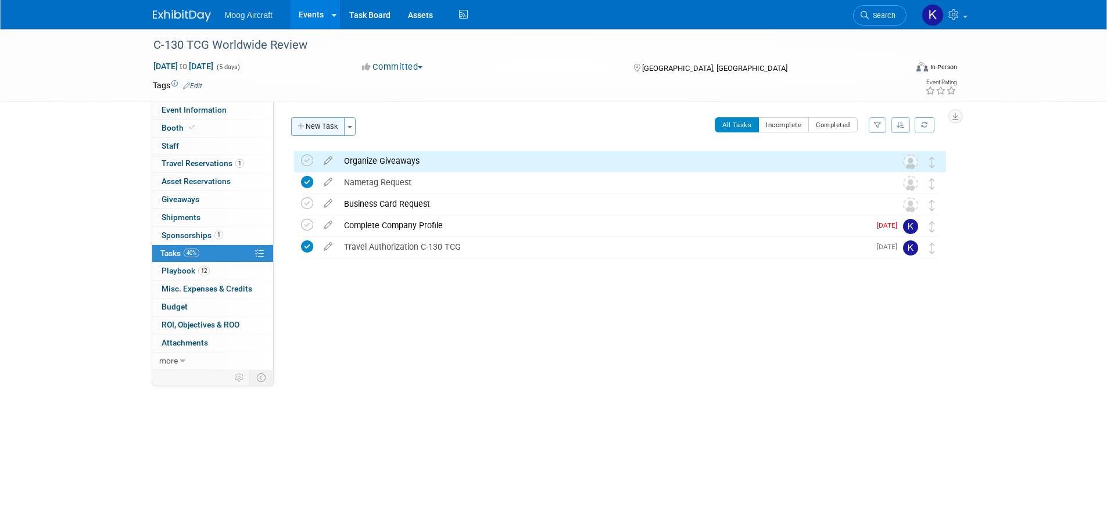
click at [318, 124] on button "New Task" at bounding box center [317, 126] width 53 height 19
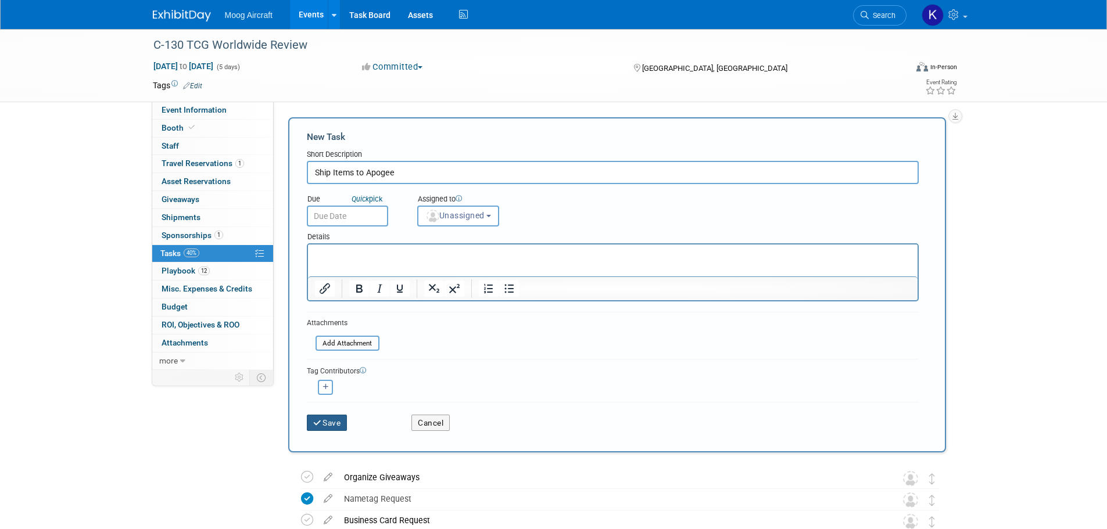
type input "Ship Items to Apogee"
click at [338, 426] on button "Save" at bounding box center [327, 423] width 41 height 16
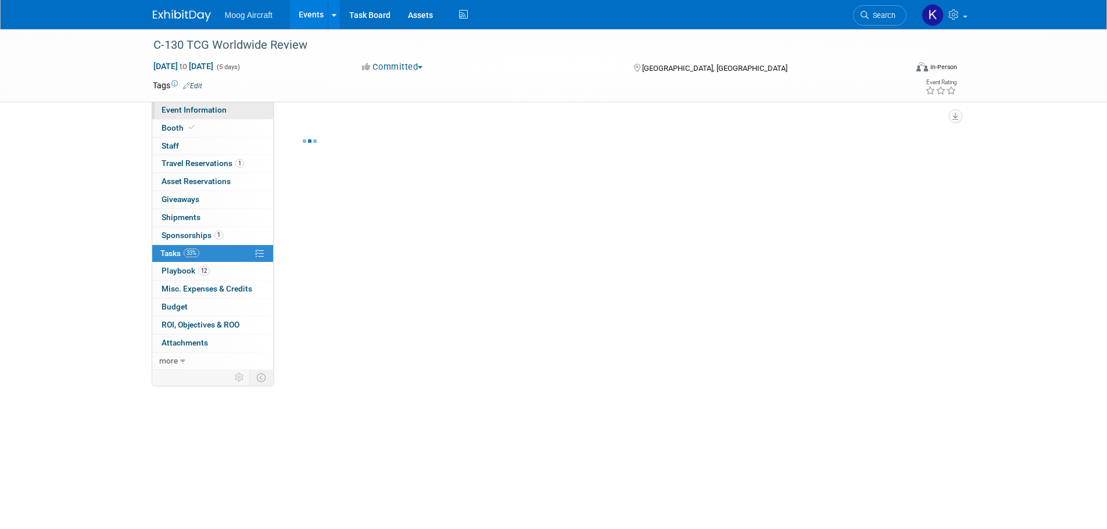
click at [170, 109] on span "Event Information" at bounding box center [194, 109] width 65 height 9
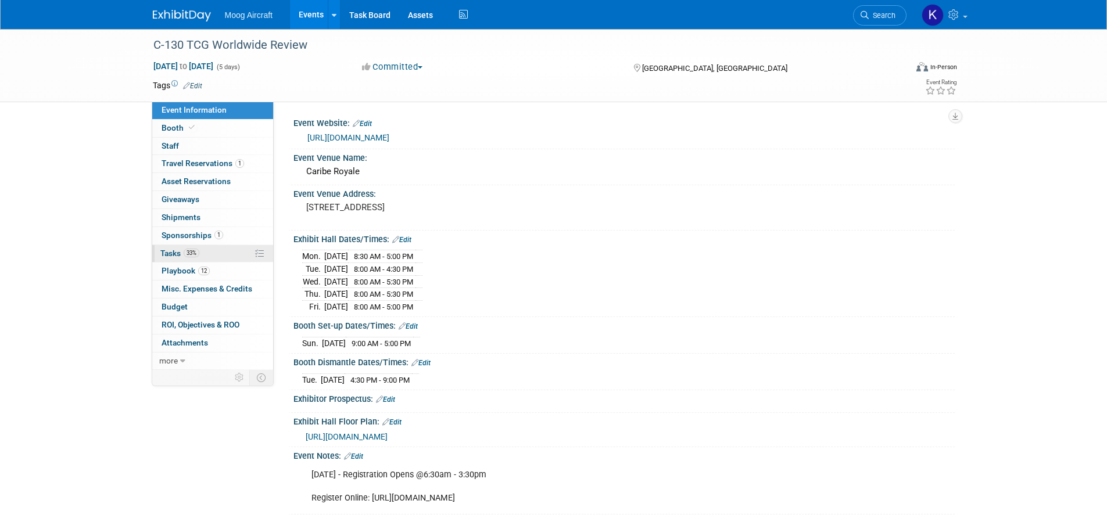
click at [168, 249] on span "Tasks 33%" at bounding box center [179, 253] width 39 height 9
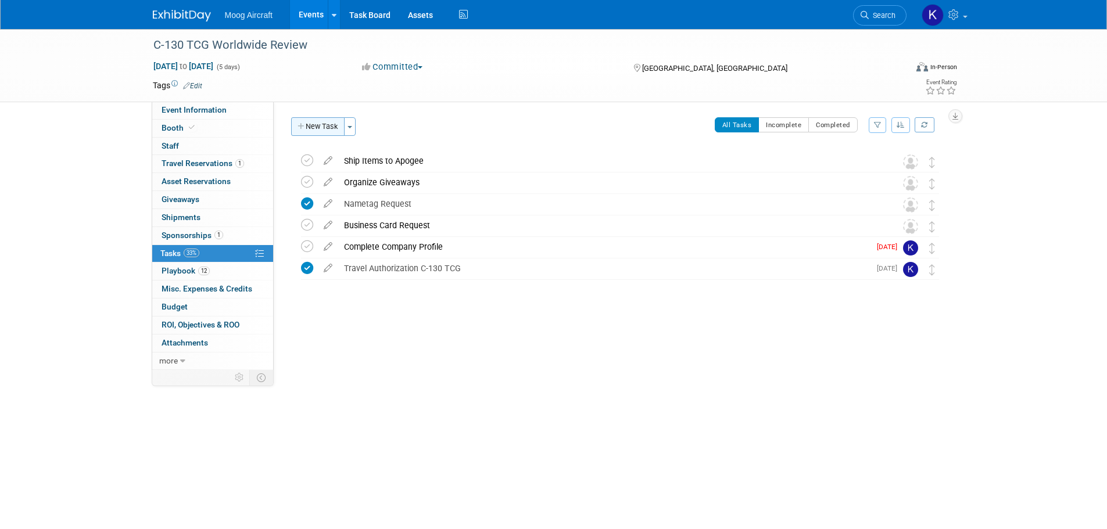
click at [318, 129] on button "New Task" at bounding box center [317, 126] width 53 height 19
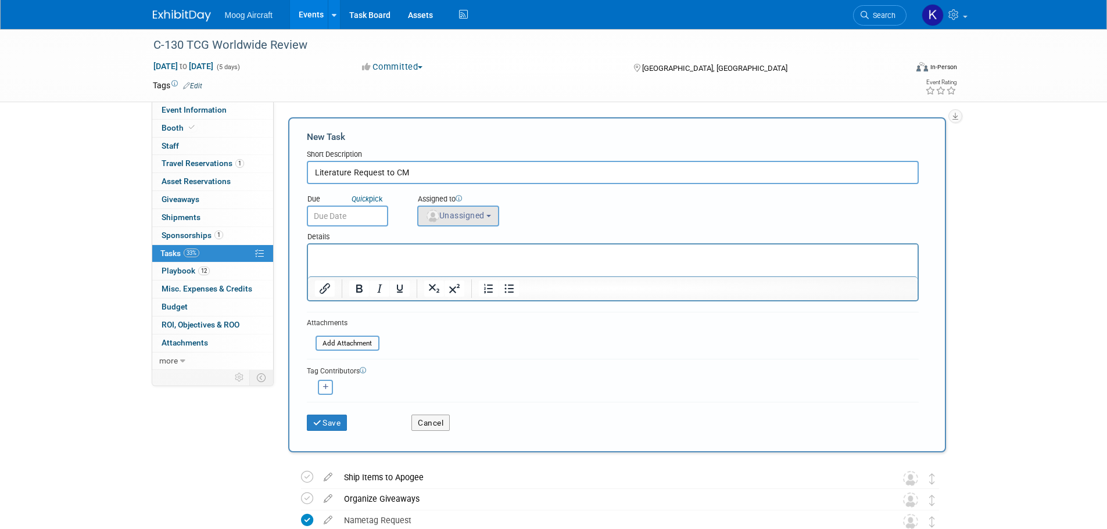
type input "Literature Request to CM"
drag, startPoint x: 471, startPoint y: 214, endPoint x: 476, endPoint y: 218, distance: 6.2
click at [473, 213] on span "Unassigned" at bounding box center [454, 215] width 59 height 9
click at [486, 275] on label "Kelsey Blackley (me)" at bounding box center [484, 268] width 121 height 19
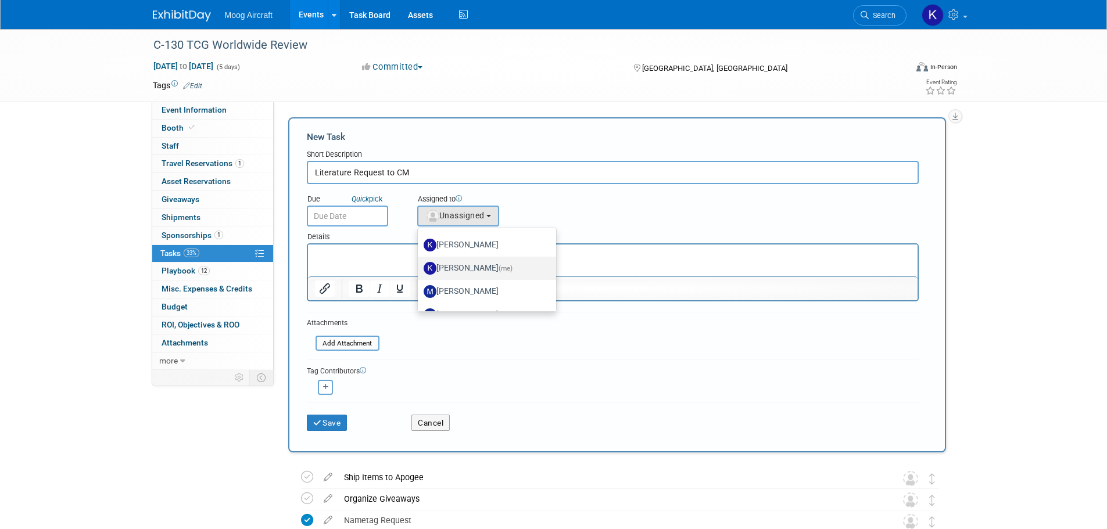
click at [419, 271] on input "Kelsey Blackley (me)" at bounding box center [416, 267] width 8 height 8
select select "64ef0a58-04af-4deb-8944-522dab8297dc"
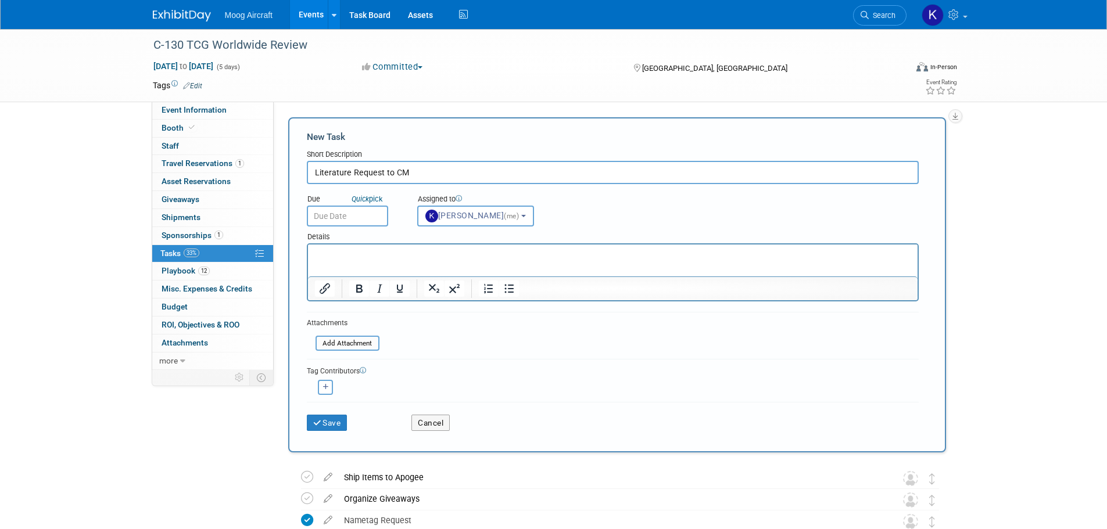
click at [350, 223] on input "text" at bounding box center [347, 216] width 81 height 21
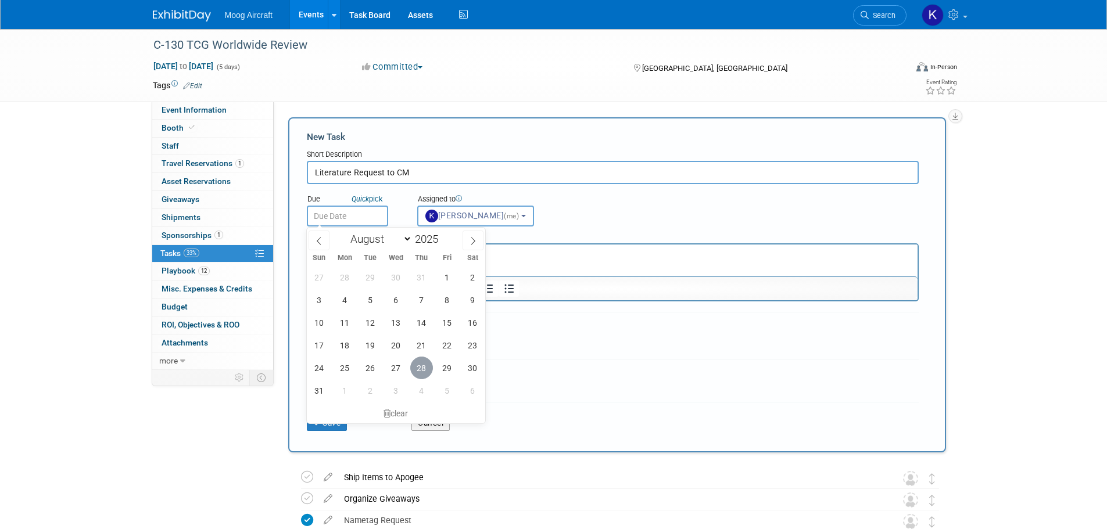
drag, startPoint x: 423, startPoint y: 371, endPoint x: 443, endPoint y: 353, distance: 26.3
click at [422, 371] on span "28" at bounding box center [421, 368] width 23 height 23
type input "Aug 28, 2025"
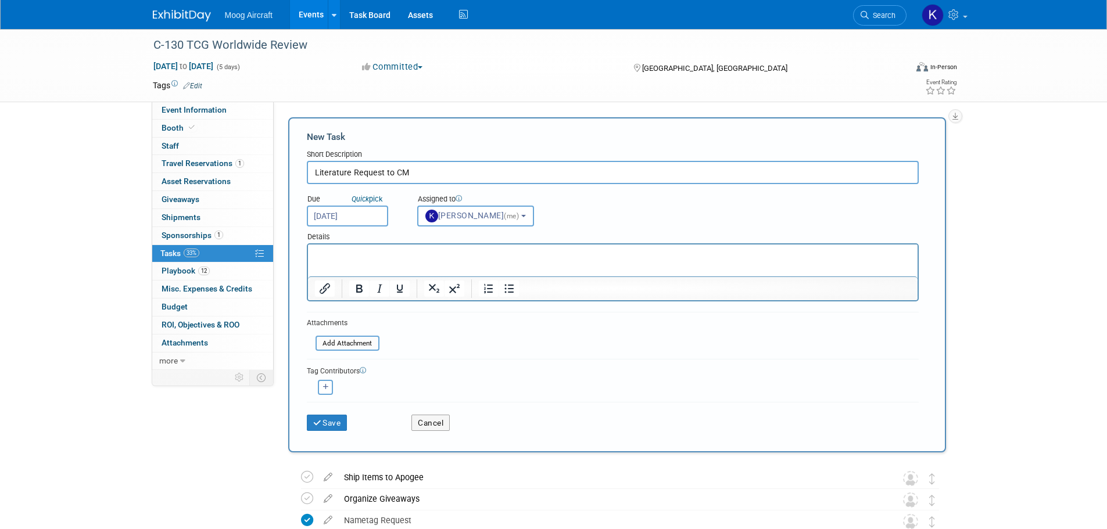
click at [442, 261] on html at bounding box center [611, 253] width 609 height 16
click at [337, 421] on button "Save" at bounding box center [327, 423] width 41 height 16
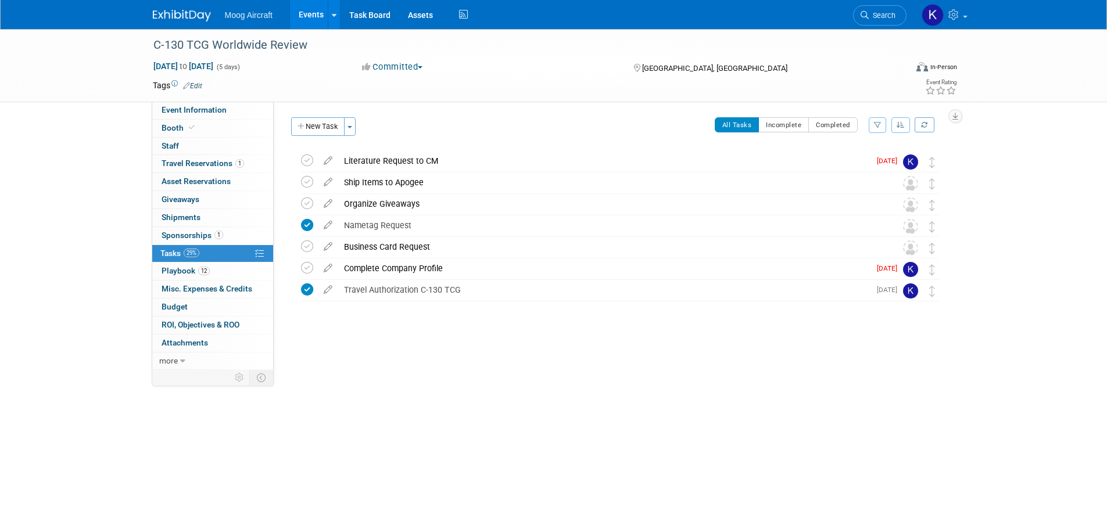
click at [486, 329] on div "C-130 TCG Worldwide Review Orlando, FL Oct 27, 2025 to Oct 31, 2025 (Going) Lit…" at bounding box center [617, 249] width 658 height 198
click at [307, 162] on icon at bounding box center [307, 161] width 12 height 12
click at [304, 247] on icon at bounding box center [307, 247] width 12 height 12
drag, startPoint x: 371, startPoint y: 314, endPoint x: 349, endPoint y: 10, distance: 304.6
click at [371, 313] on div at bounding box center [617, 313] width 658 height 23
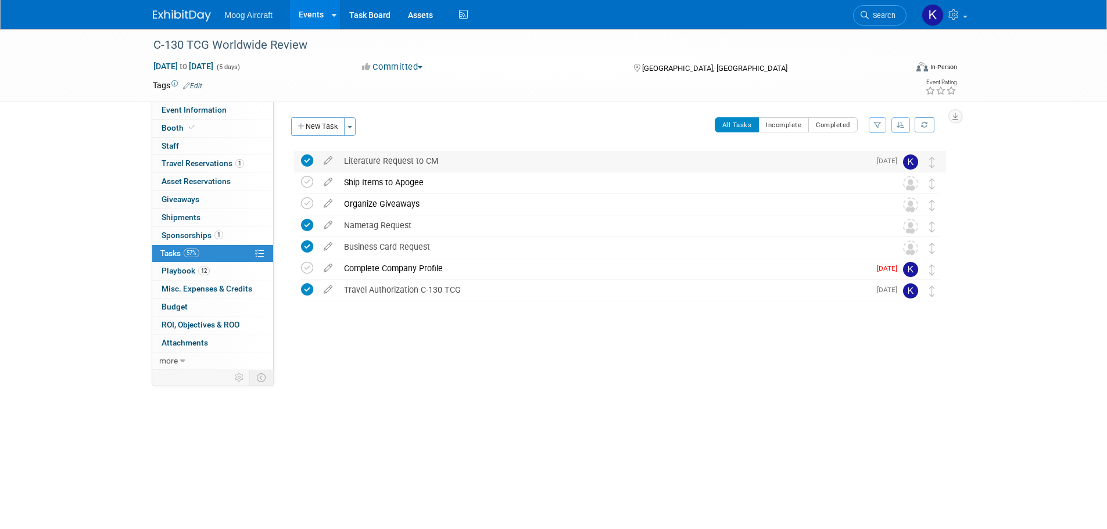
click at [412, 158] on div "Literature Request to CM" at bounding box center [604, 161] width 532 height 20
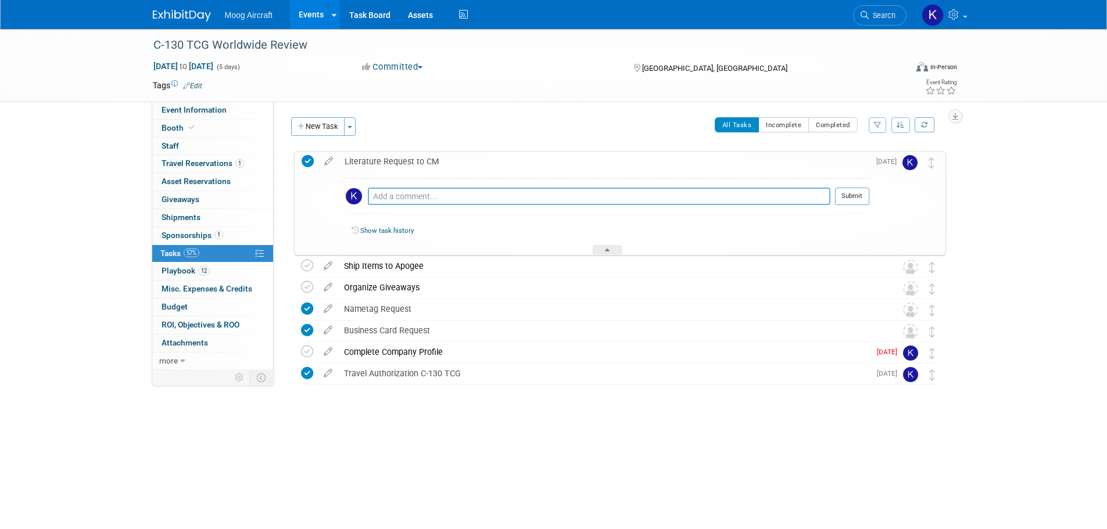
click at [417, 195] on textarea at bounding box center [599, 196] width 462 height 17
click at [478, 195] on textarea "Split the literature to send" at bounding box center [599, 196] width 462 height 17
type textarea "Split the literature to send 80 to show, the rest to Keith."
click at [859, 199] on button "Submit" at bounding box center [852, 196] width 34 height 17
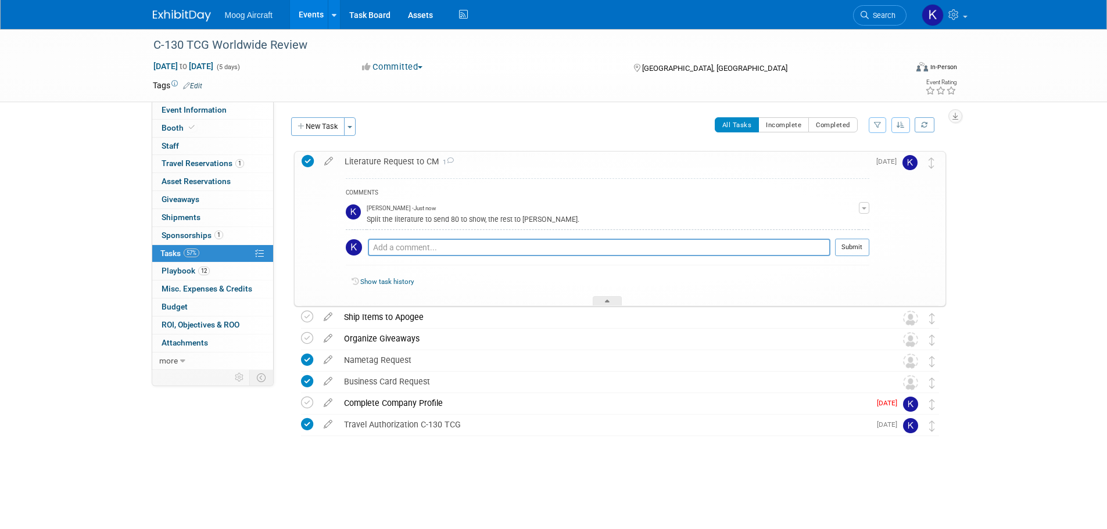
click at [184, 21] on img at bounding box center [182, 16] width 58 height 12
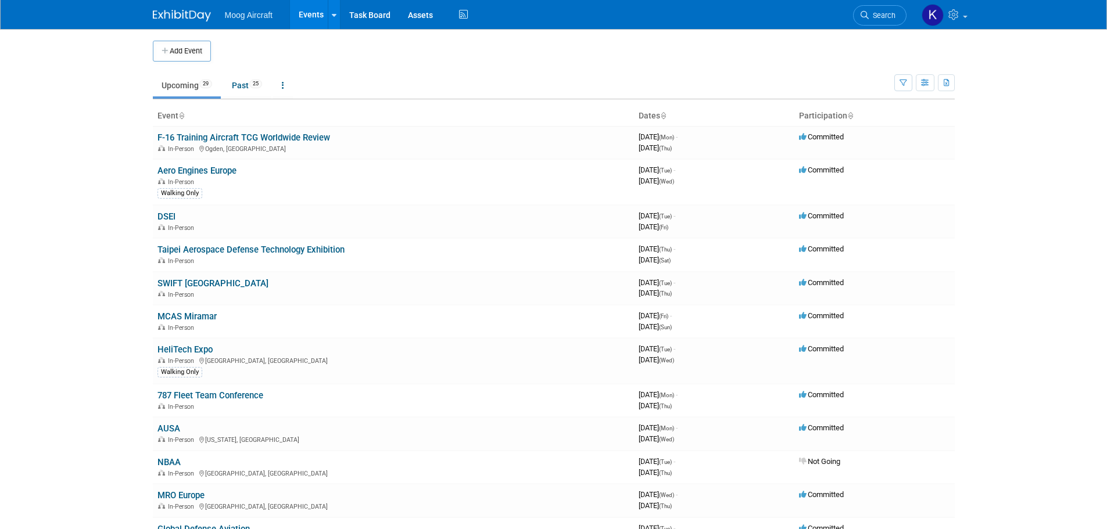
drag, startPoint x: 60, startPoint y: 73, endPoint x: 174, endPoint y: 3, distance: 133.7
click at [66, 69] on body "Moog Aircraft Events Add Event Bulk Upload Events Shareable Event Boards Recent…" at bounding box center [553, 264] width 1107 height 529
